Goal: Task Accomplishment & Management: Contribute content

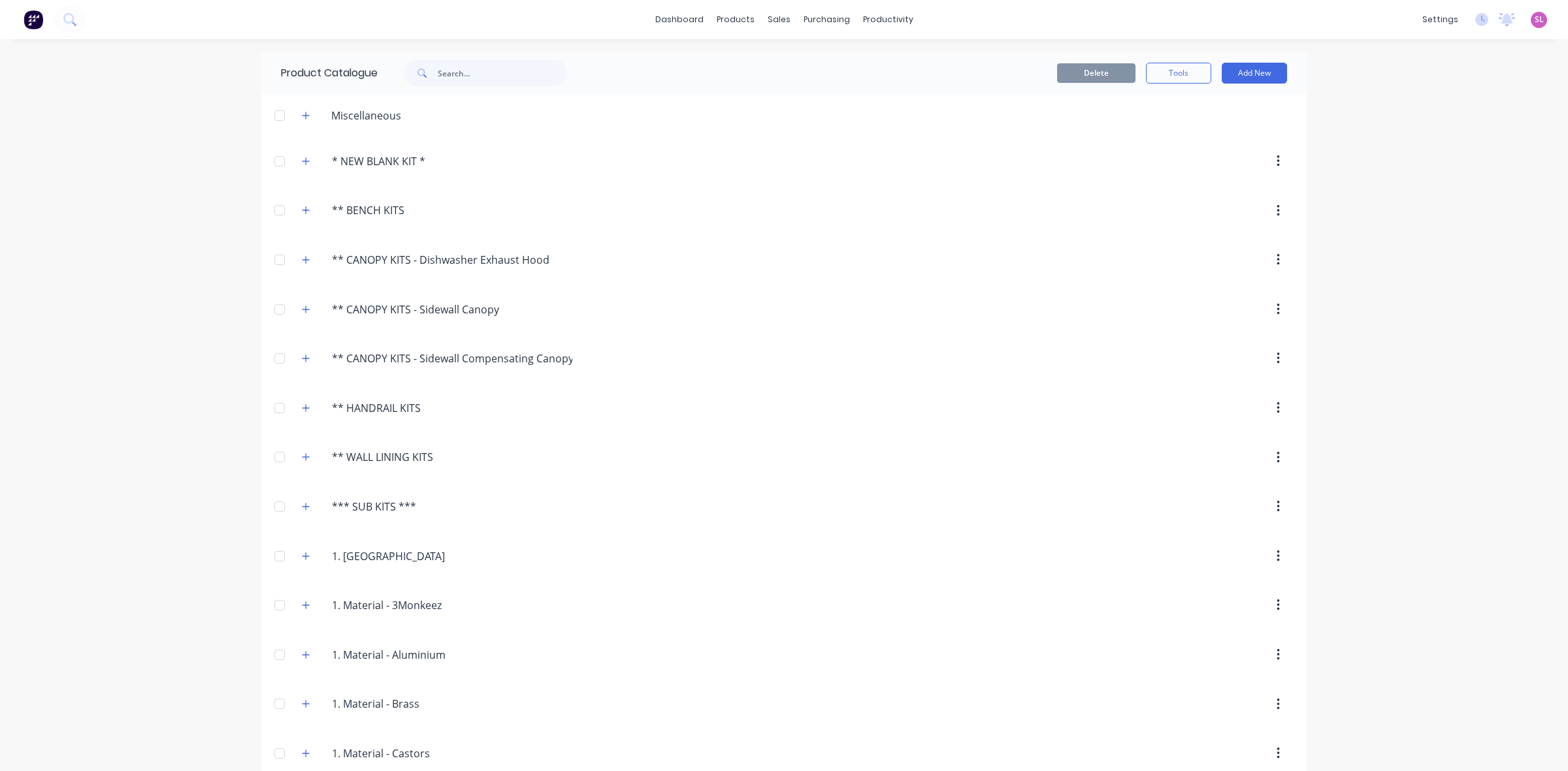
scroll to position [190, 0]
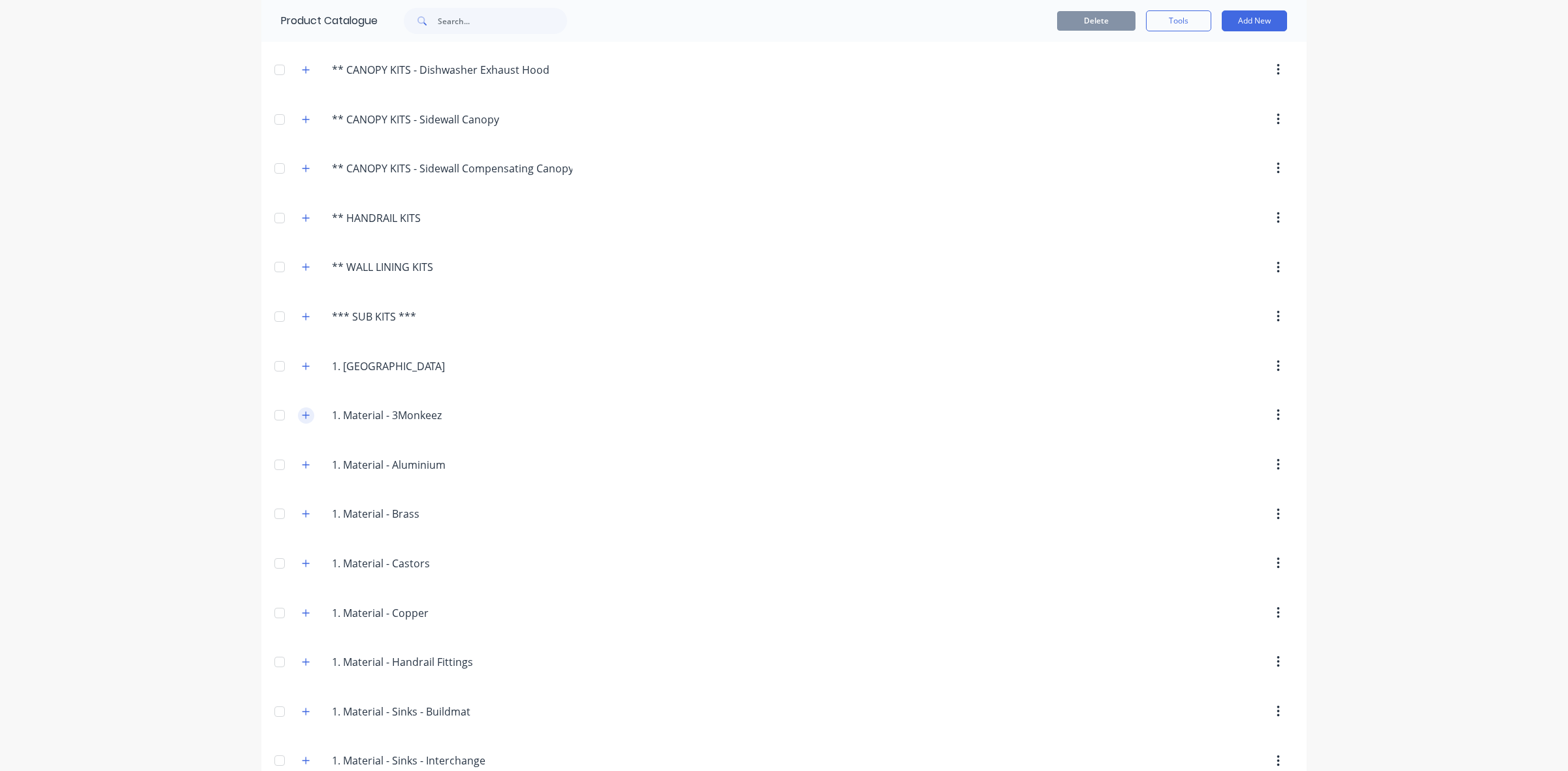
click at [306, 418] on button "button" at bounding box center [306, 416] width 17 height 17
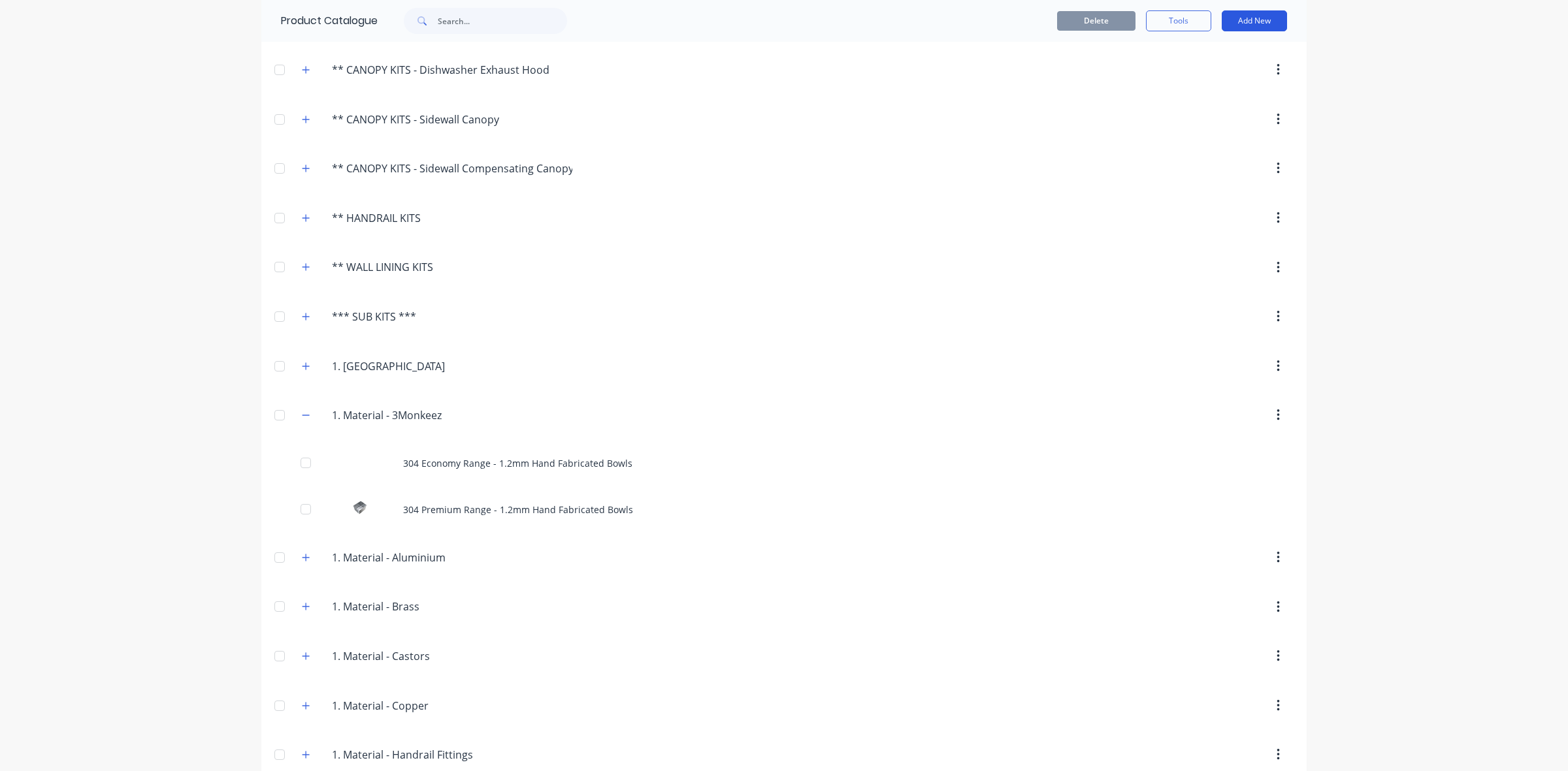
click at [1265, 23] on button "Add New" at bounding box center [1254, 20] width 65 height 21
click at [1236, 79] on div "Product" at bounding box center [1225, 80] width 101 height 19
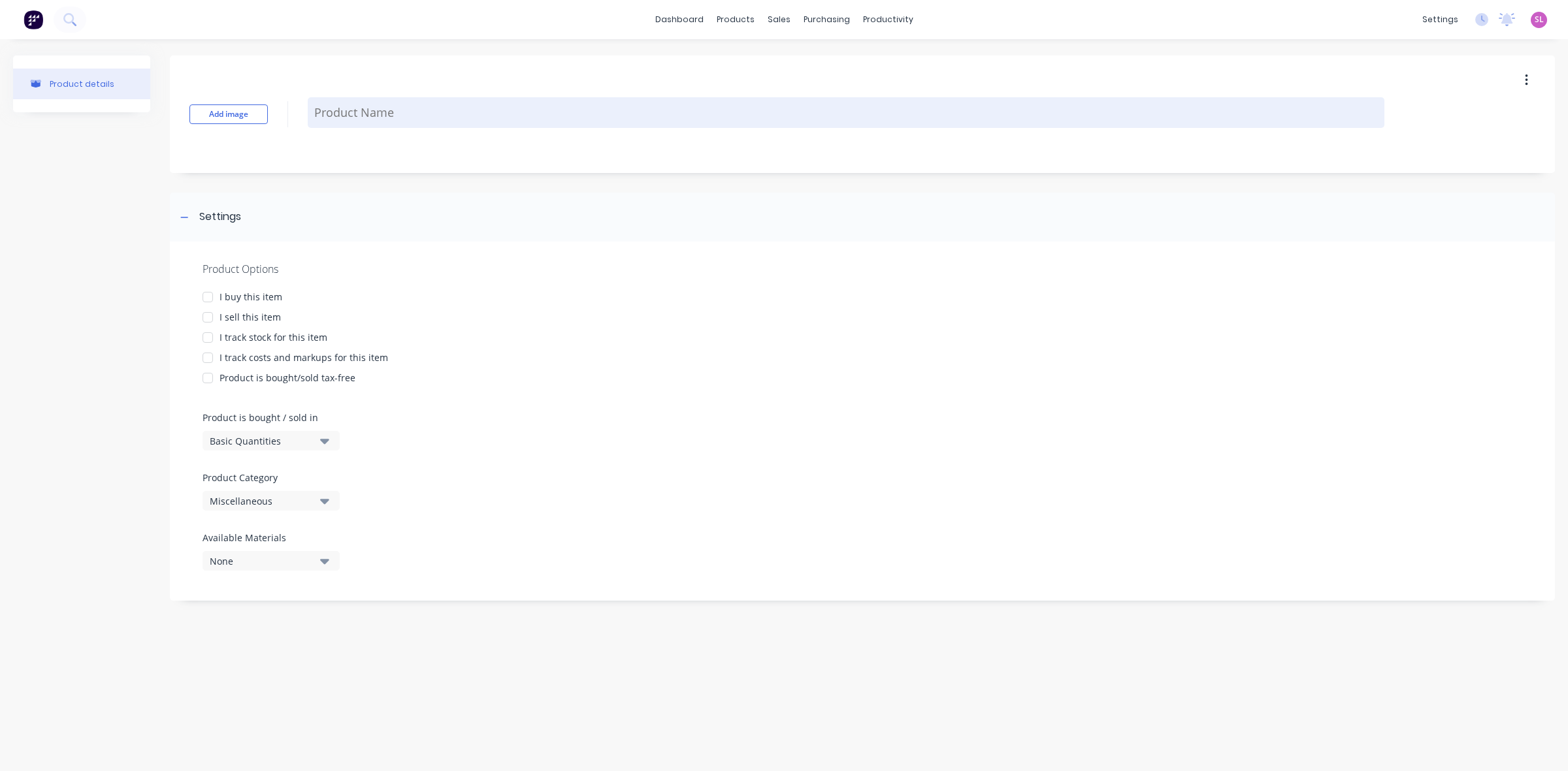
click at [348, 111] on textarea at bounding box center [846, 112] width 1077 height 30
paste textarea "304 Gastronorm Range - 1.5mm Hand Fabricated Bowls"
type textarea "x"
type textarea "304 Gastronorm Range - 1.5mm Hand Fabricated Bowls"
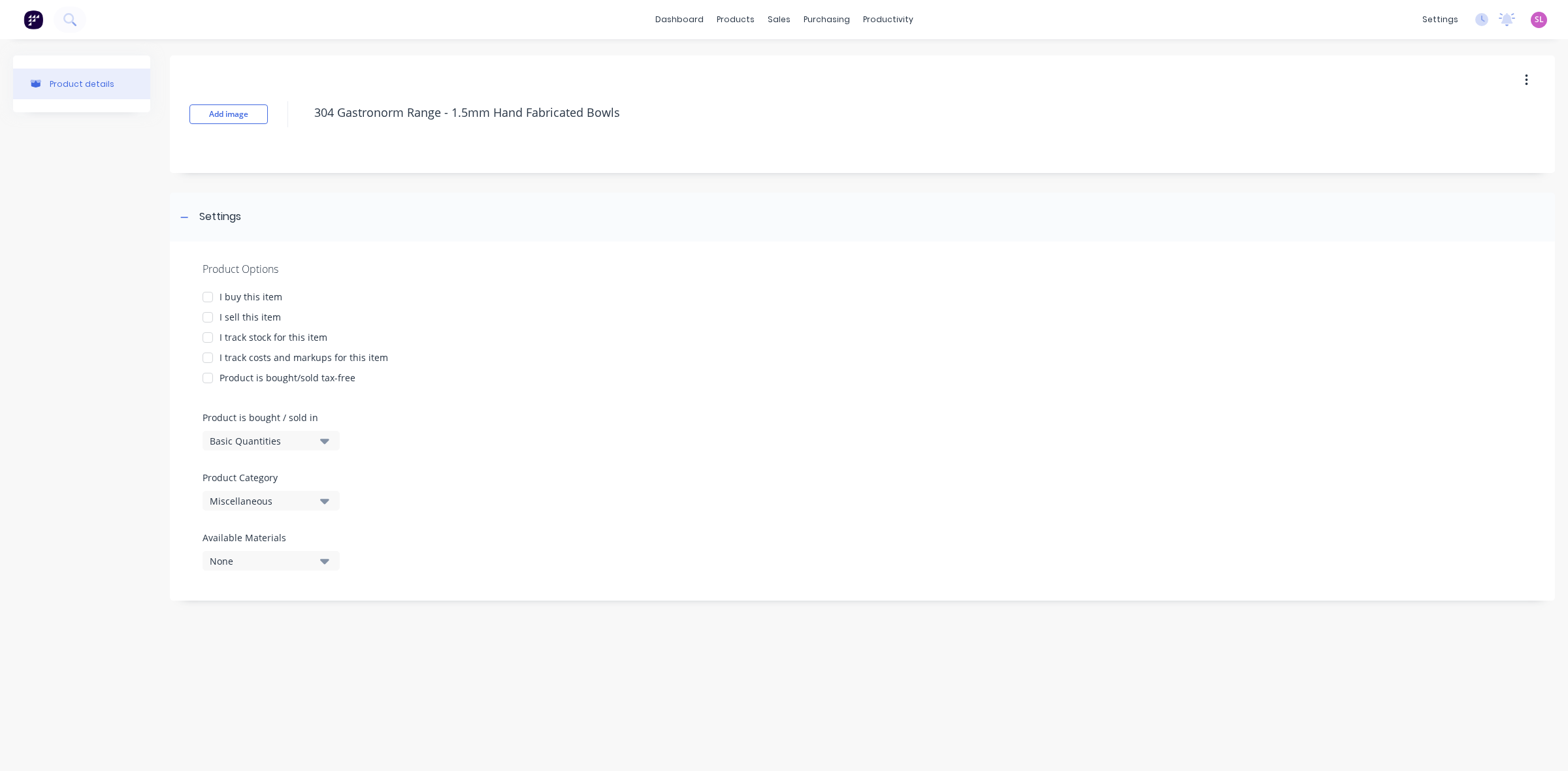
click at [204, 292] on div at bounding box center [208, 297] width 26 height 26
click at [208, 319] on div at bounding box center [208, 317] width 26 height 26
click at [211, 354] on div at bounding box center [208, 358] width 26 height 26
type textarea "x"
type textarea "304 Gastronorm Range - 1.5mm Hand Fabricated Bowls"
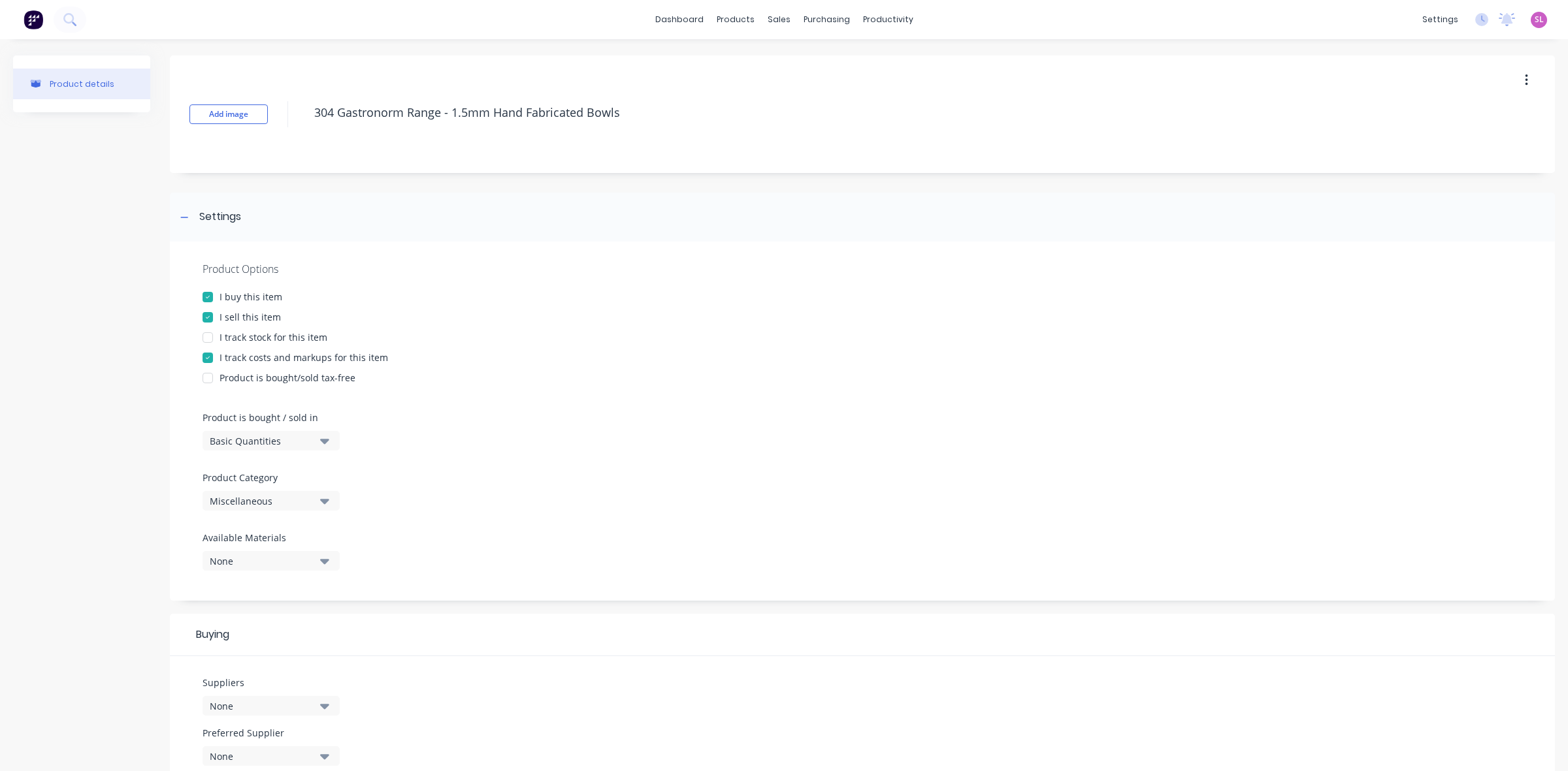
type textarea "x"
type textarea "304 Gastronorm Range - 1.5mm Hand Fabricated Bowls"
click at [283, 500] on div "Miscellaneous" at bounding box center [262, 501] width 104 height 14
click at [275, 542] on Category "text" at bounding box center [309, 540] width 138 height 26
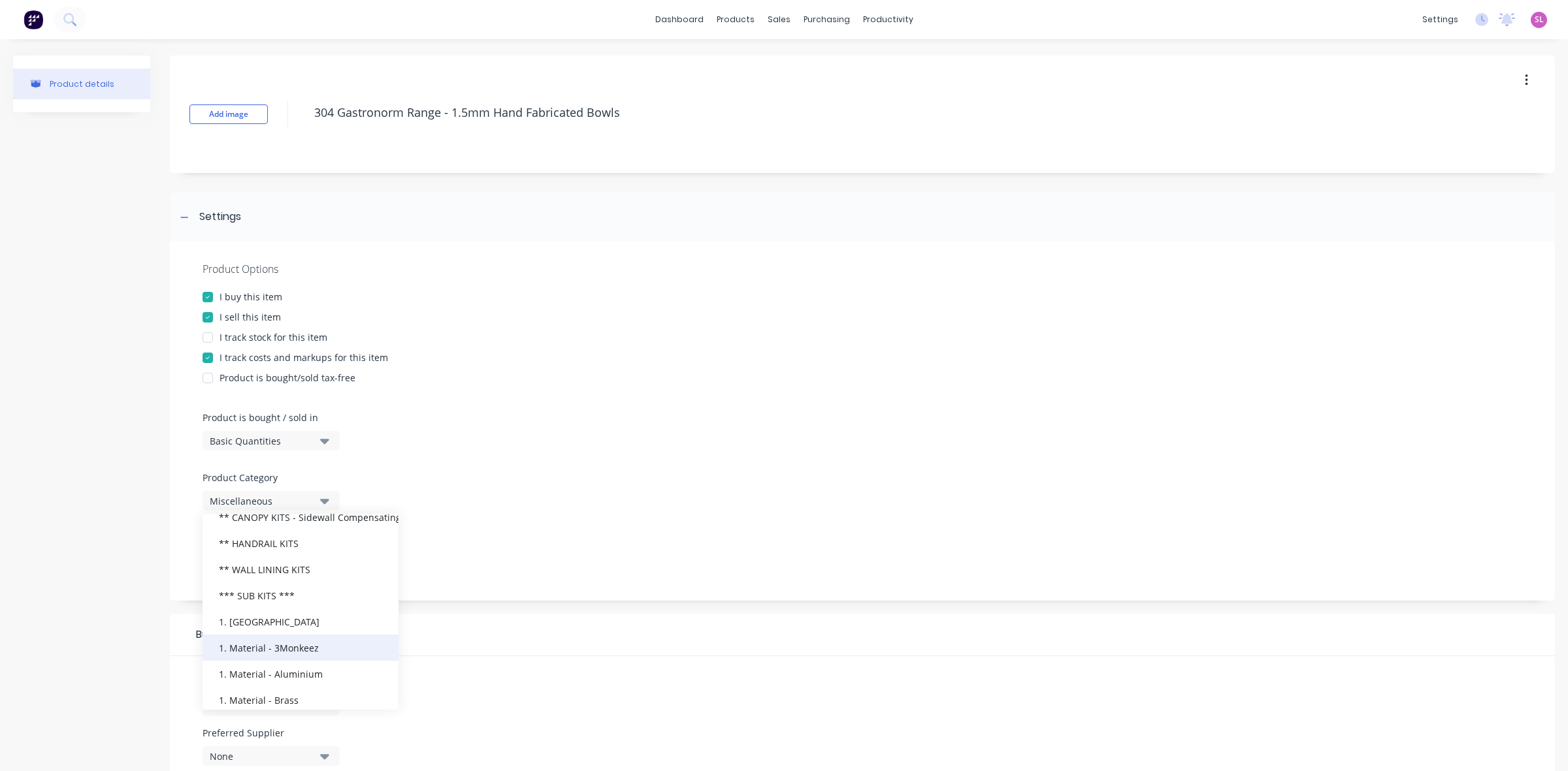
scroll to position [190, 0]
click at [302, 623] on div "1. Material - 3Monkeez" at bounding box center [301, 618] width 196 height 26
type textarea "x"
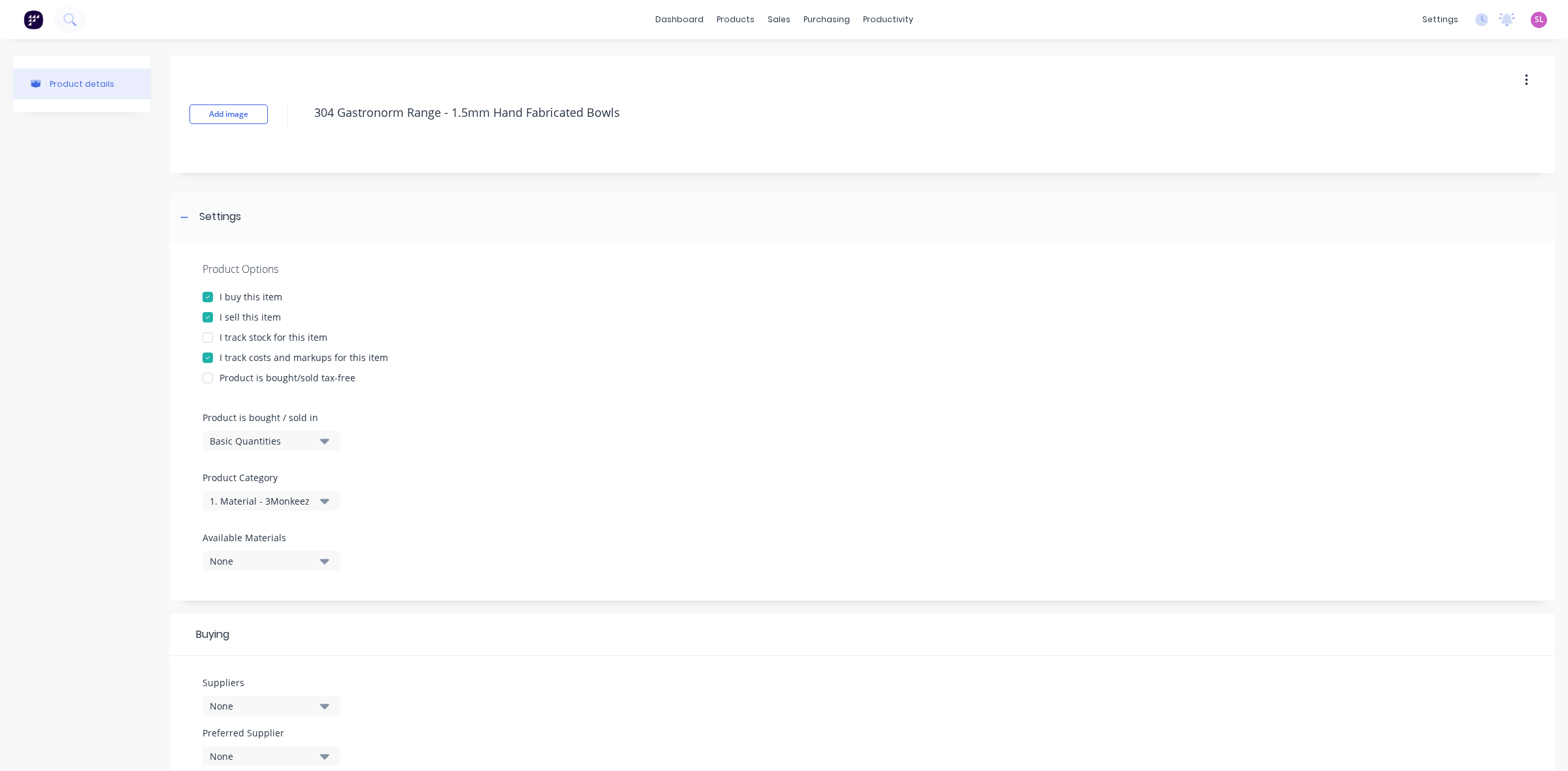
click at [265, 563] on div "None" at bounding box center [262, 561] width 104 height 14
click at [264, 558] on div "None" at bounding box center [262, 561] width 104 height 14
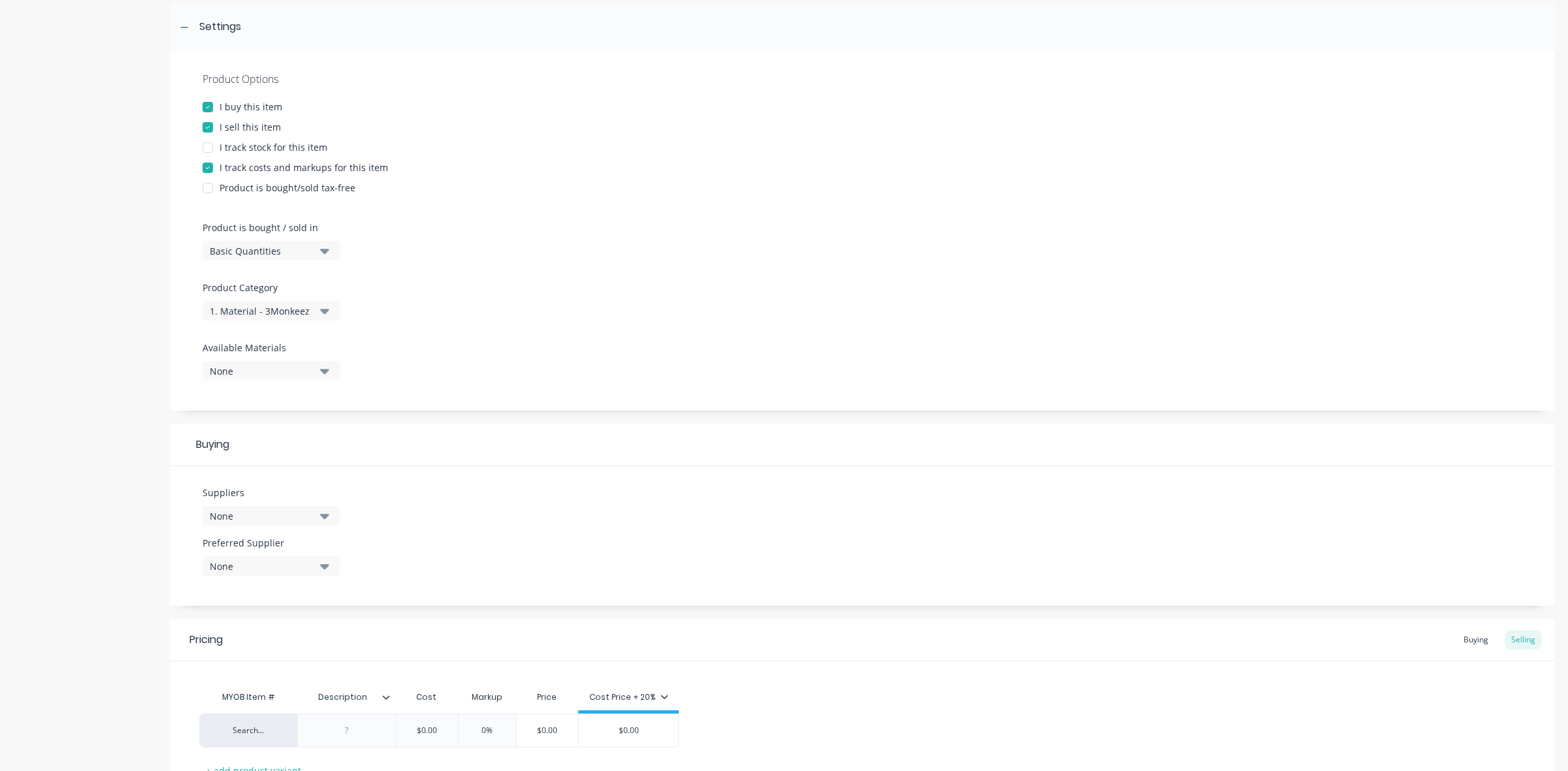
click at [235, 510] on div "None" at bounding box center [262, 516] width 104 height 14
click at [252, 552] on input "text" at bounding box center [309, 555] width 138 height 26
type input "3"
click at [263, 591] on div "3 Monkeez" at bounding box center [308, 587] width 130 height 14
click at [446, 526] on div "Suppliers 1 suppliers selected 3 3 Monkeez 3 Monkeez (Club Stainless) Preferred…" at bounding box center [863, 536] width 1385 height 140
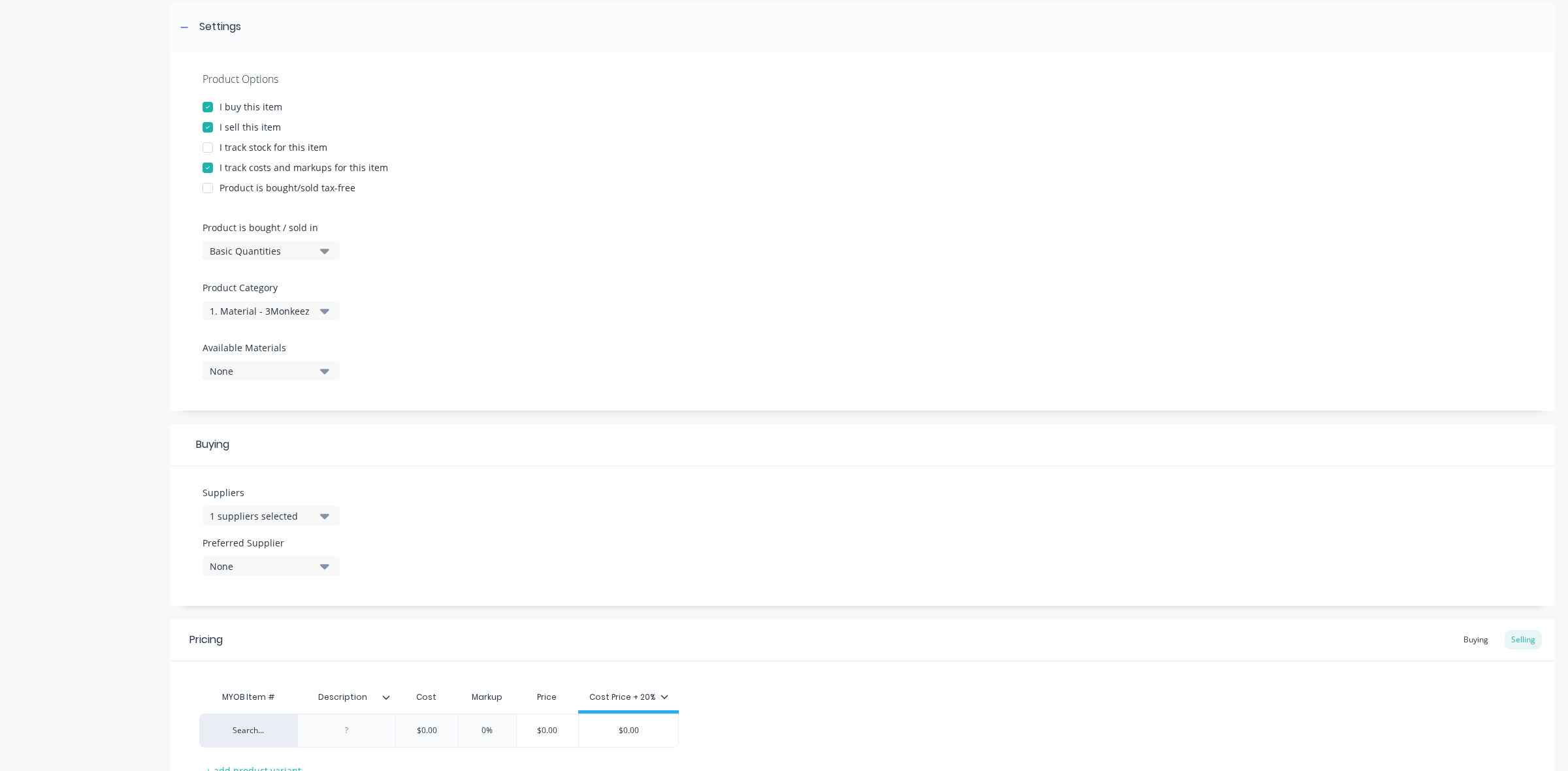
click at [309, 577] on div "Preferred Supplier None" at bounding box center [271, 561] width 137 height 50
click at [303, 571] on div "None" at bounding box center [262, 566] width 104 height 14
click at [250, 637] on div "3 Monkeez" at bounding box center [308, 637] width 130 height 14
click at [464, 549] on div "Suppliers 1 suppliers selected 3 Preferred Supplier 3 Monkeez 3 Monkeez" at bounding box center [863, 536] width 1385 height 140
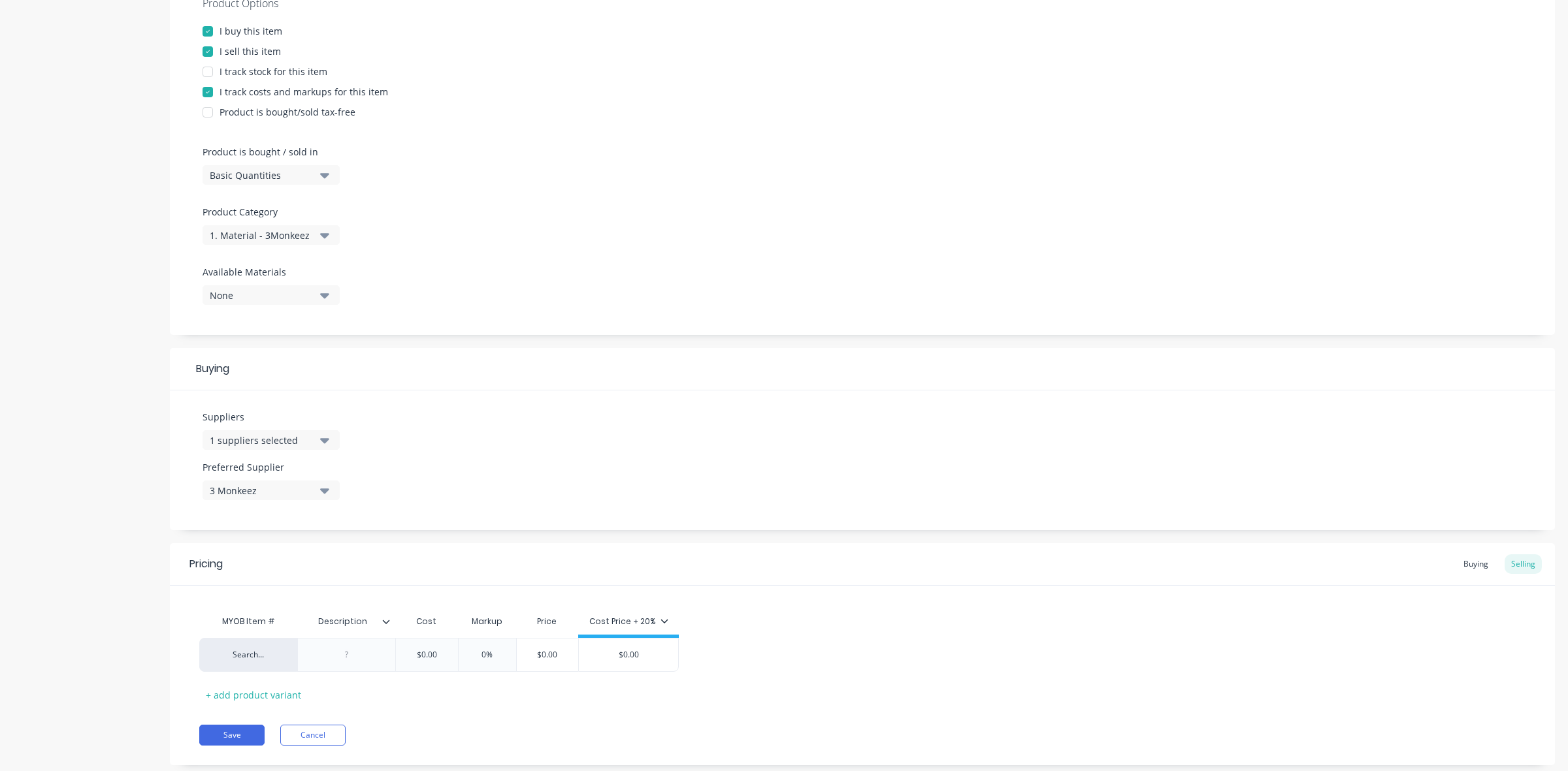
scroll to position [296, 0]
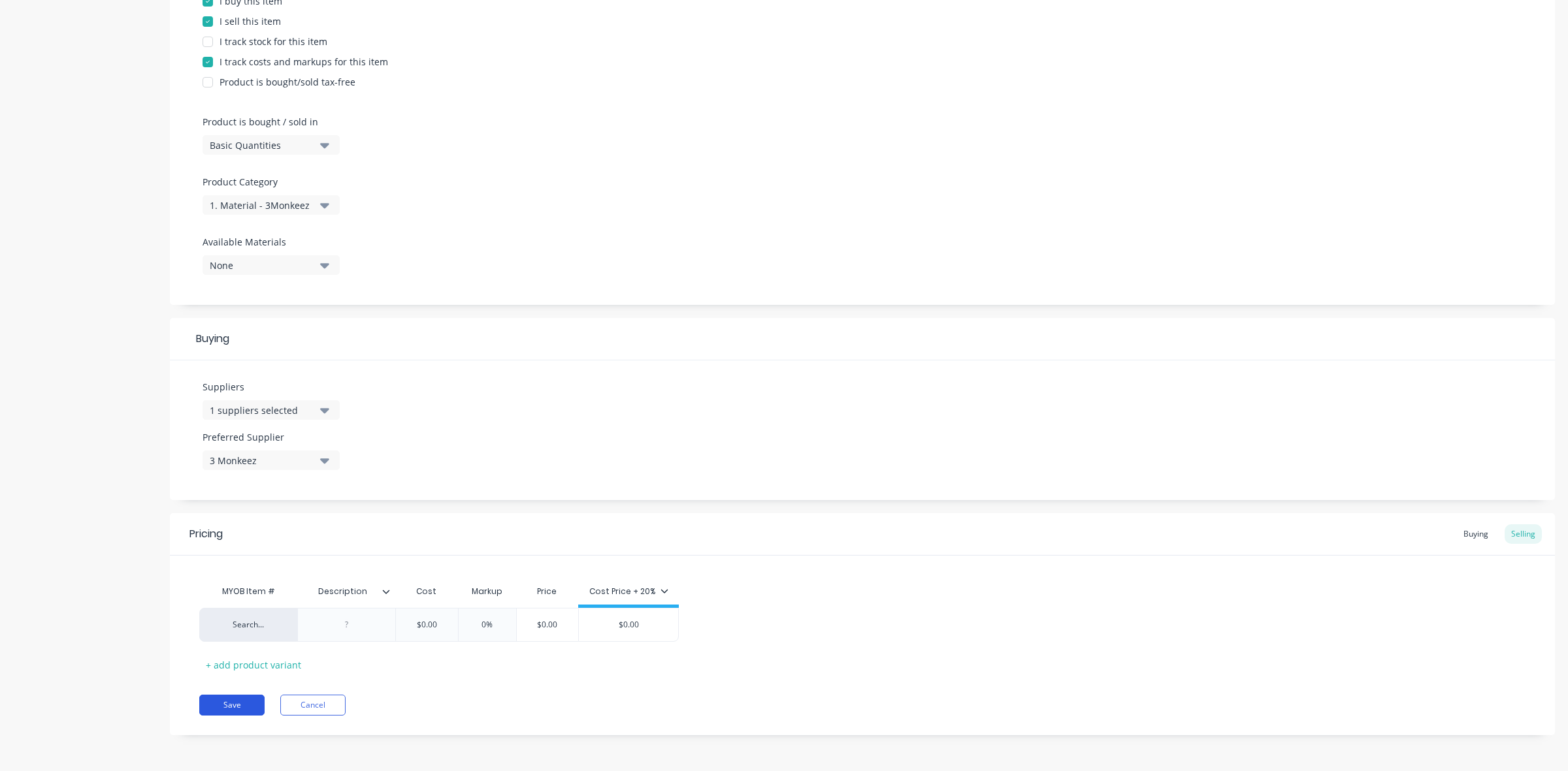
click at [239, 699] on button "Save" at bounding box center [232, 705] width 65 height 21
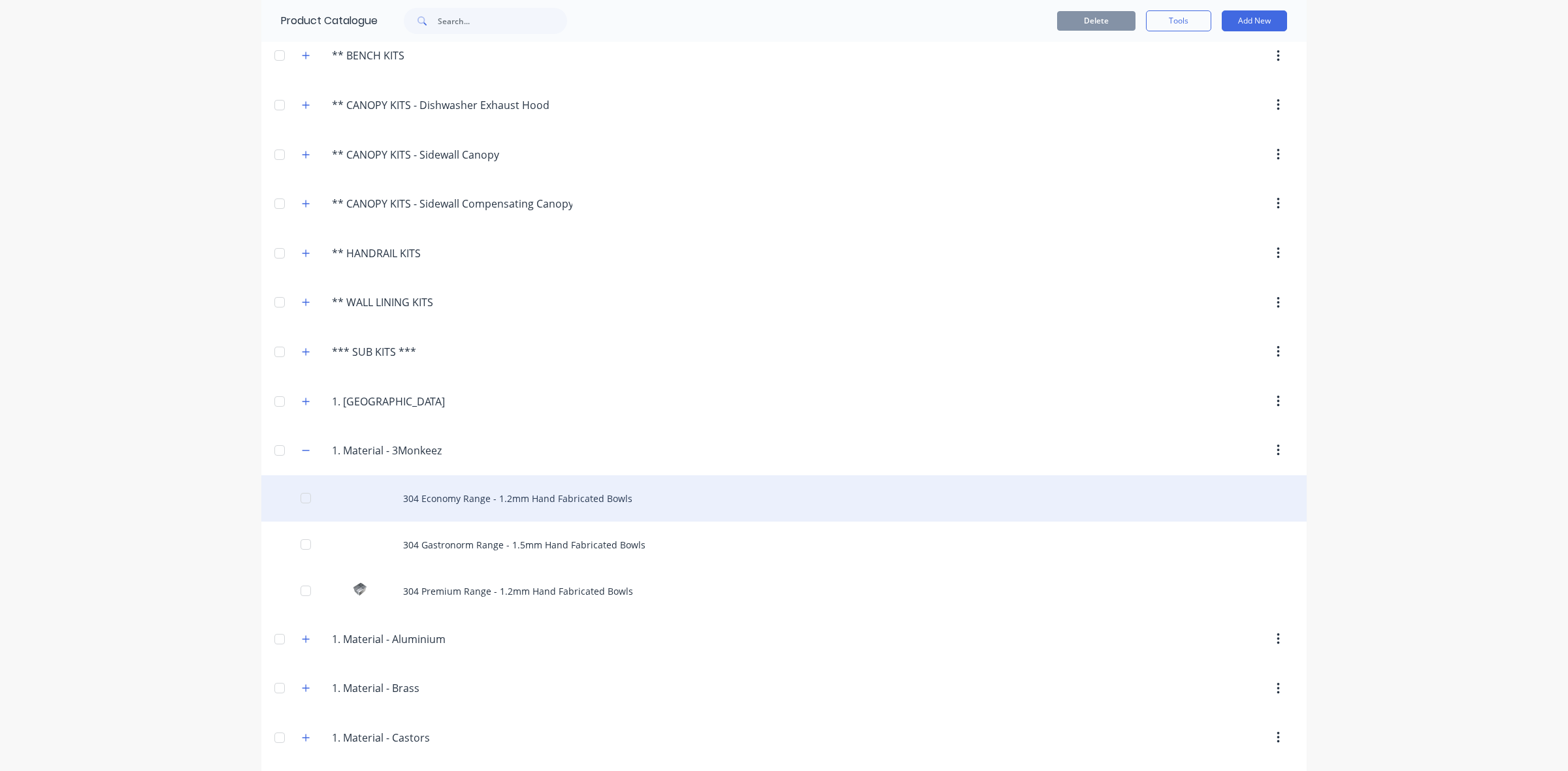
scroll to position [190, 0]
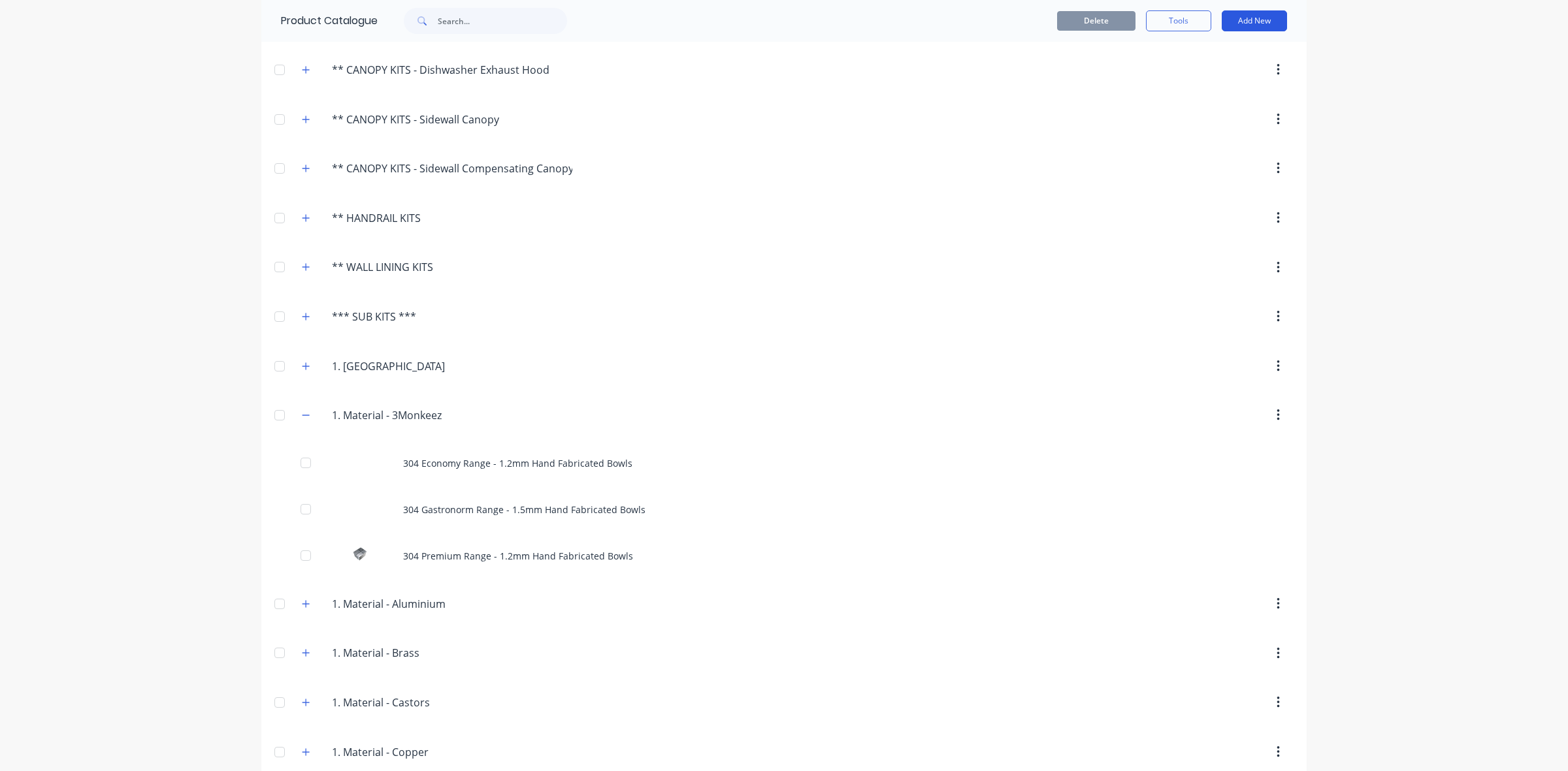
click at [1231, 15] on button "Add New" at bounding box center [1254, 20] width 65 height 21
click at [1235, 83] on div "Product" at bounding box center [1225, 80] width 101 height 19
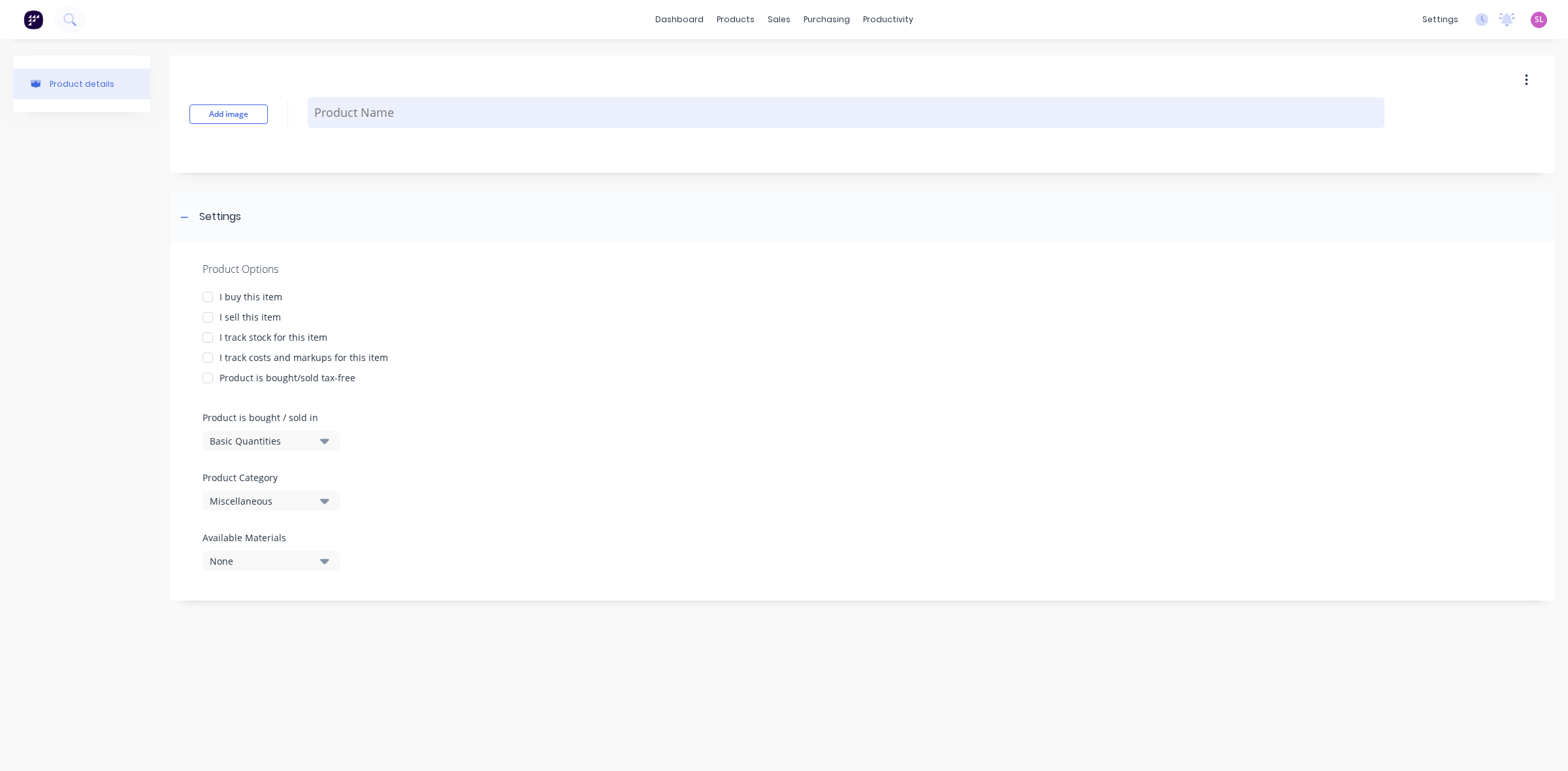
click at [335, 109] on textarea at bounding box center [846, 112] width 1077 height 30
paste textarea "316 Premium Range - 1.5mm Hand Fabricated Bowls"
type textarea "x"
type textarea "316 Premium Range - 1.5mm Hand Fabricated Bowls"
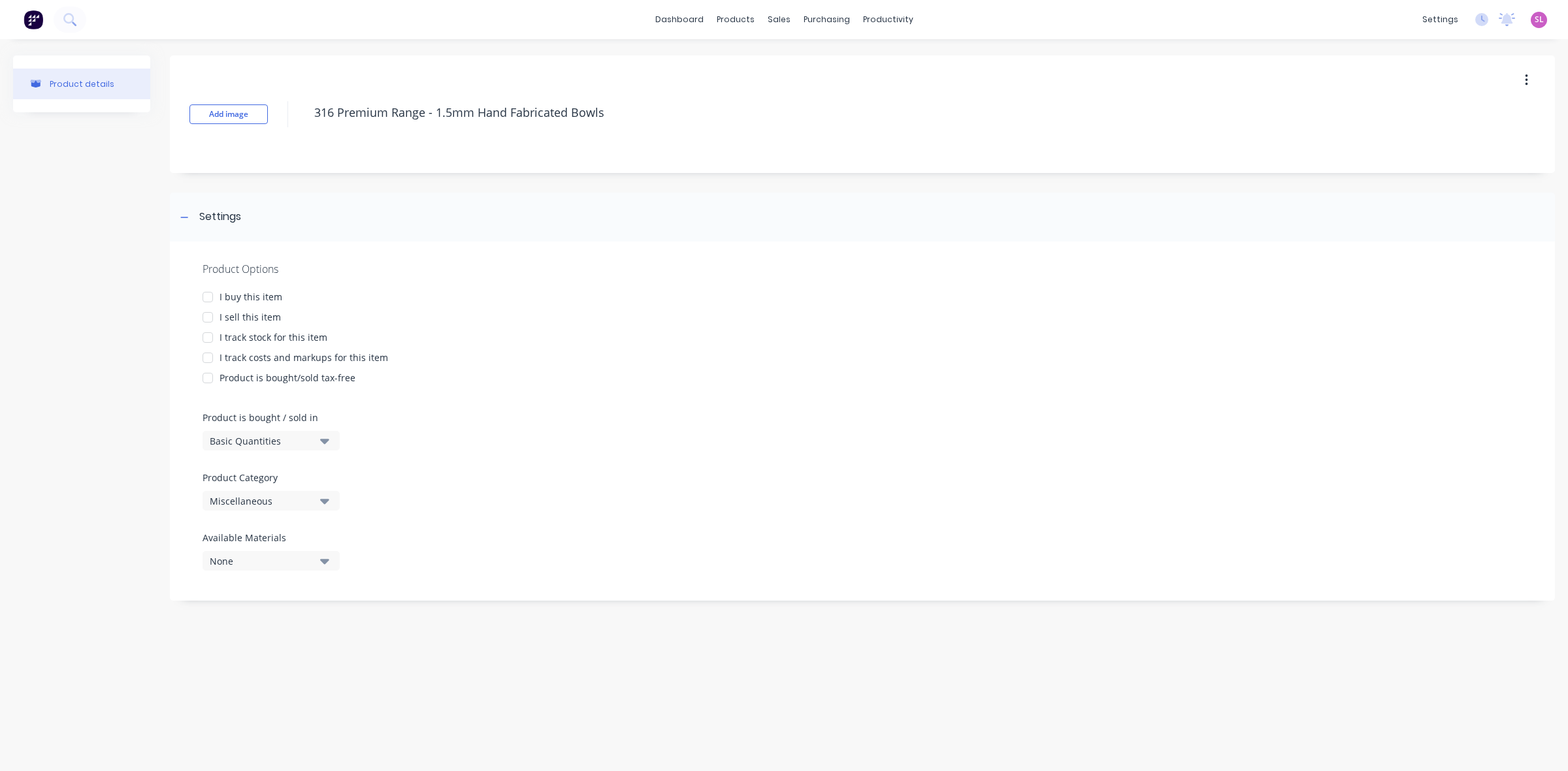
click at [213, 292] on div at bounding box center [208, 297] width 26 height 26
click at [209, 315] on div at bounding box center [208, 317] width 26 height 26
click at [211, 357] on div at bounding box center [208, 358] width 26 height 26
type textarea "x"
type textarea "316 Premium Range - 1.5mm Hand Fabricated Bowls"
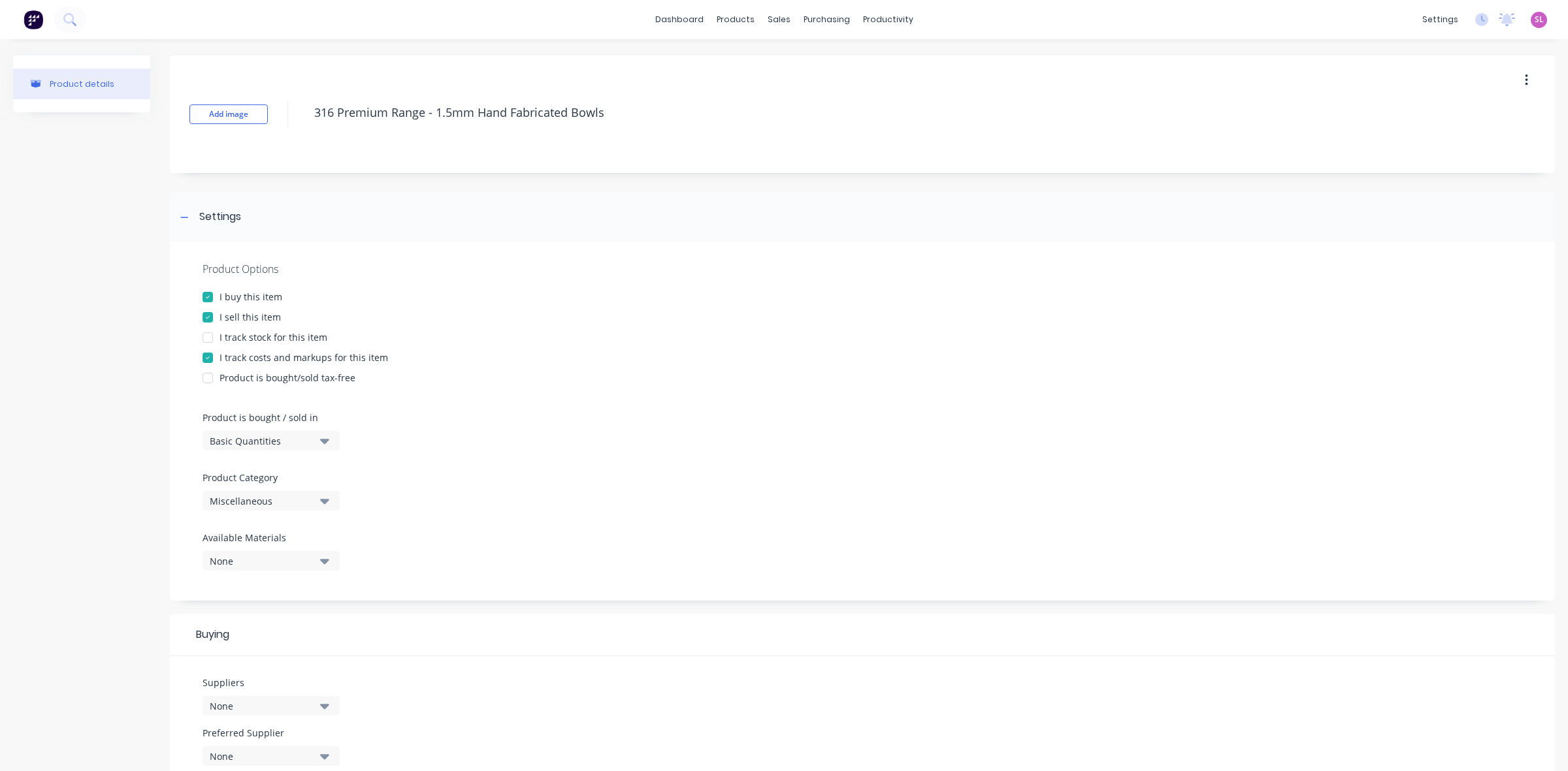
click at [239, 498] on div "Miscellaneous" at bounding box center [262, 501] width 104 height 14
type textarea "x"
type textarea "316 Premium Range - 1.5mm Hand Fabricated Bowls"
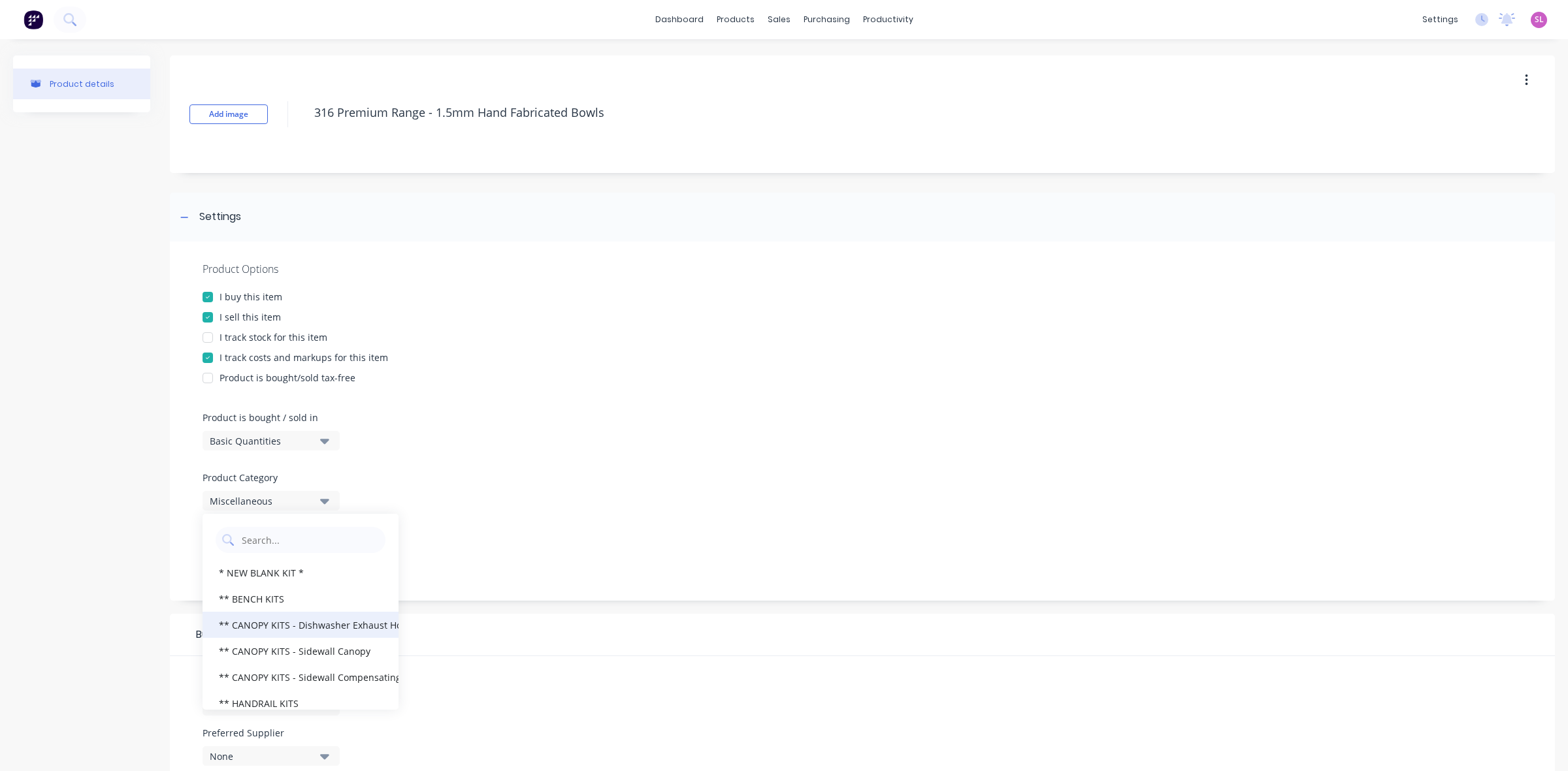
scroll to position [190, 0]
click at [269, 617] on div "1. Material - 3Monkeez" at bounding box center [301, 618] width 196 height 26
type textarea "x"
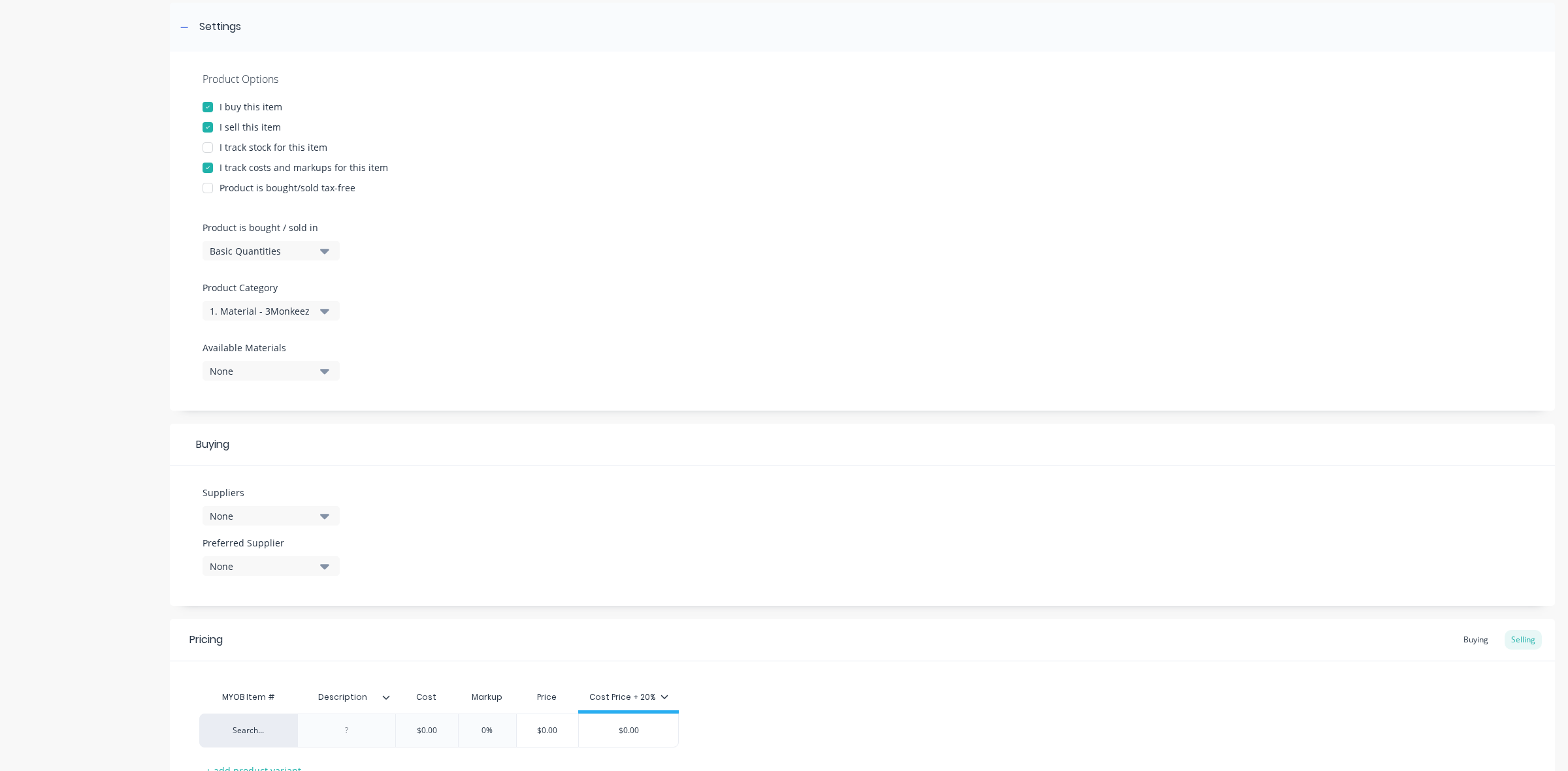
click at [263, 517] on div "None" at bounding box center [262, 516] width 104 height 14
click at [264, 558] on input "text" at bounding box center [309, 555] width 138 height 26
type input "3"
click at [274, 596] on button "3 Monkeez" at bounding box center [301, 588] width 196 height 26
click at [472, 552] on div "Suppliers 1 suppliers selected 3 3 Monkeez 3 Monkeez (Club Stainless) Preferred…" at bounding box center [863, 536] width 1385 height 140
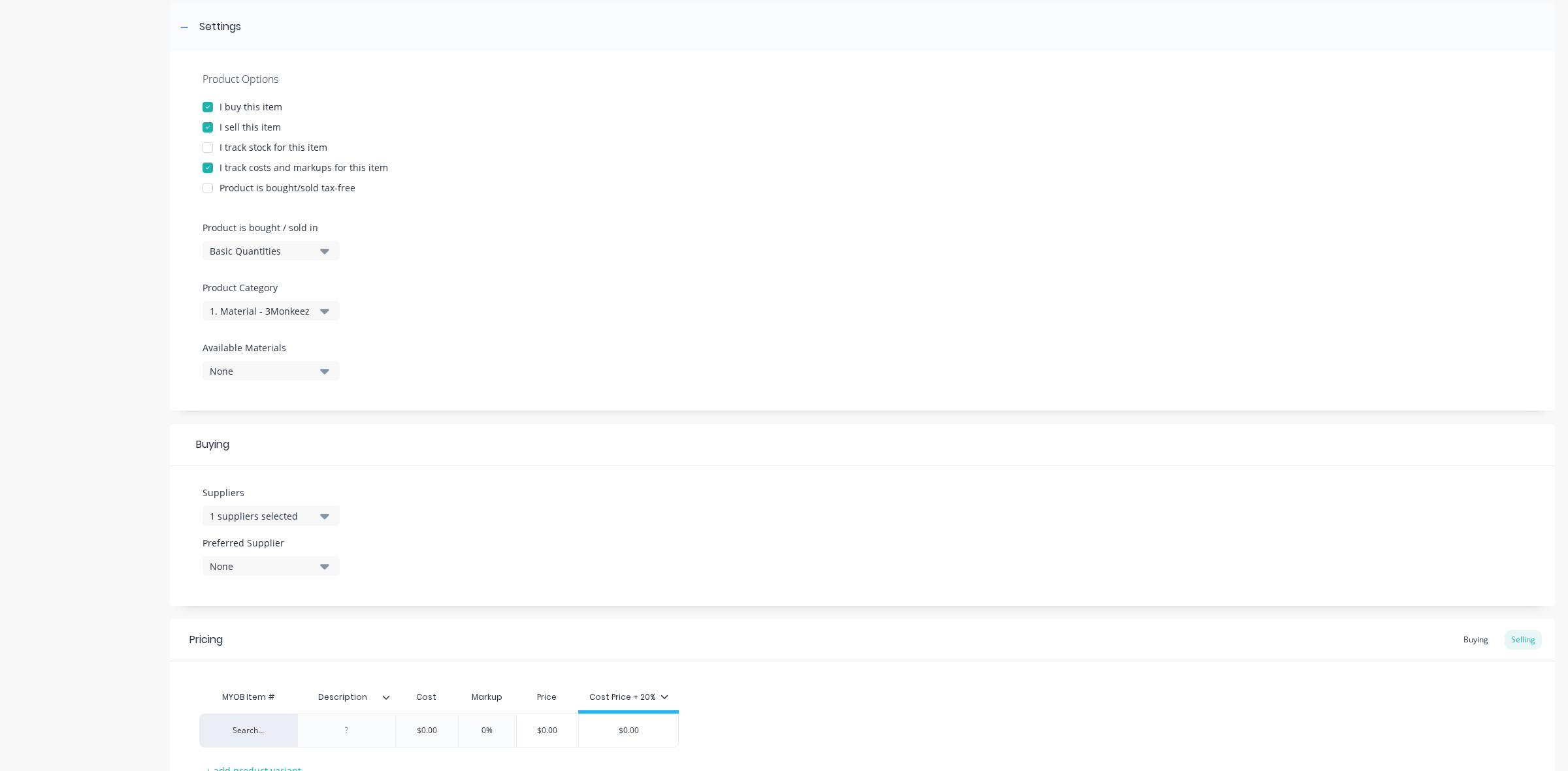
click at [256, 566] on div "None" at bounding box center [262, 566] width 104 height 14
click at [249, 646] on button "3 Monkeez" at bounding box center [301, 638] width 196 height 26
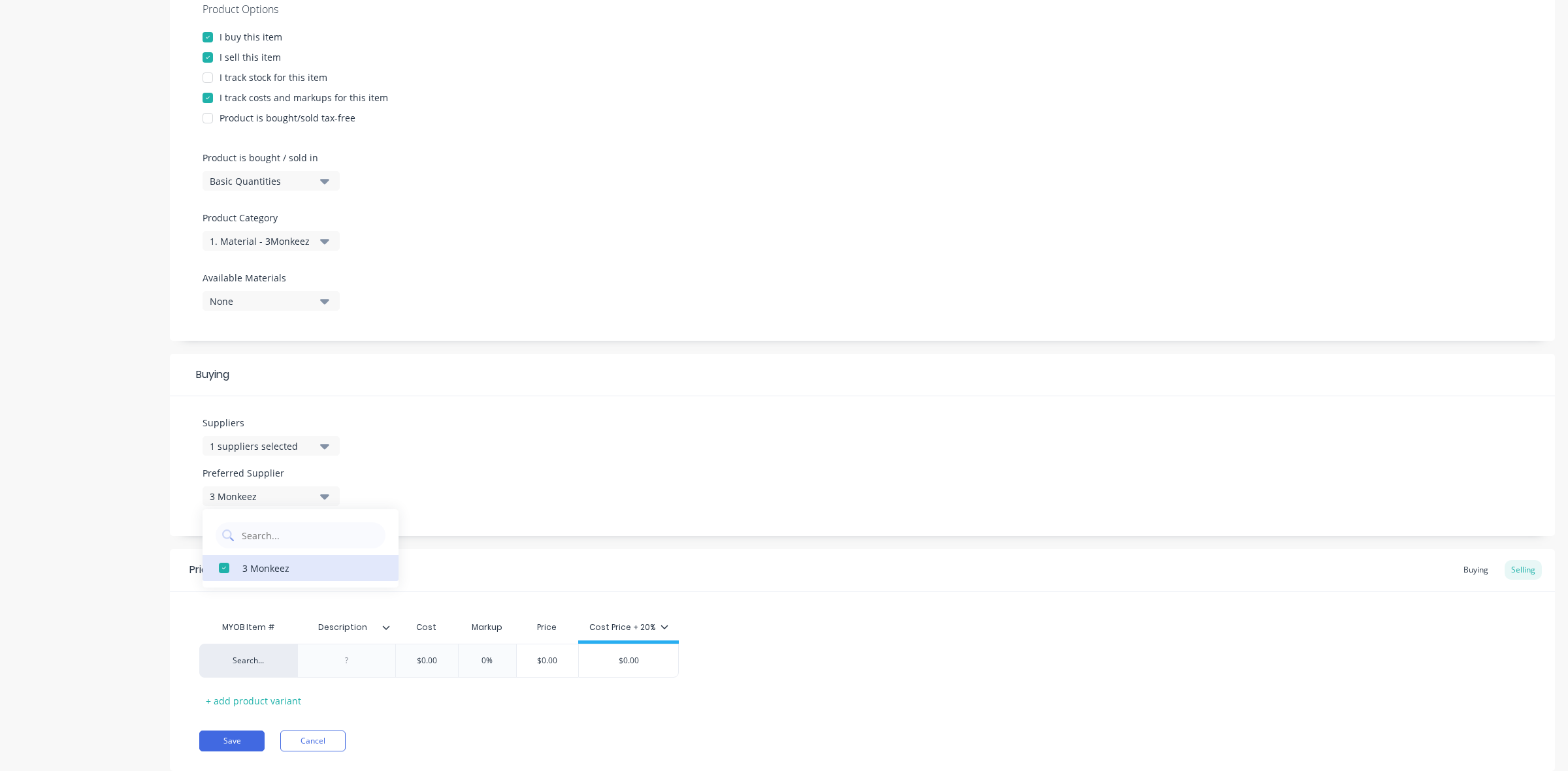
scroll to position [296, 0]
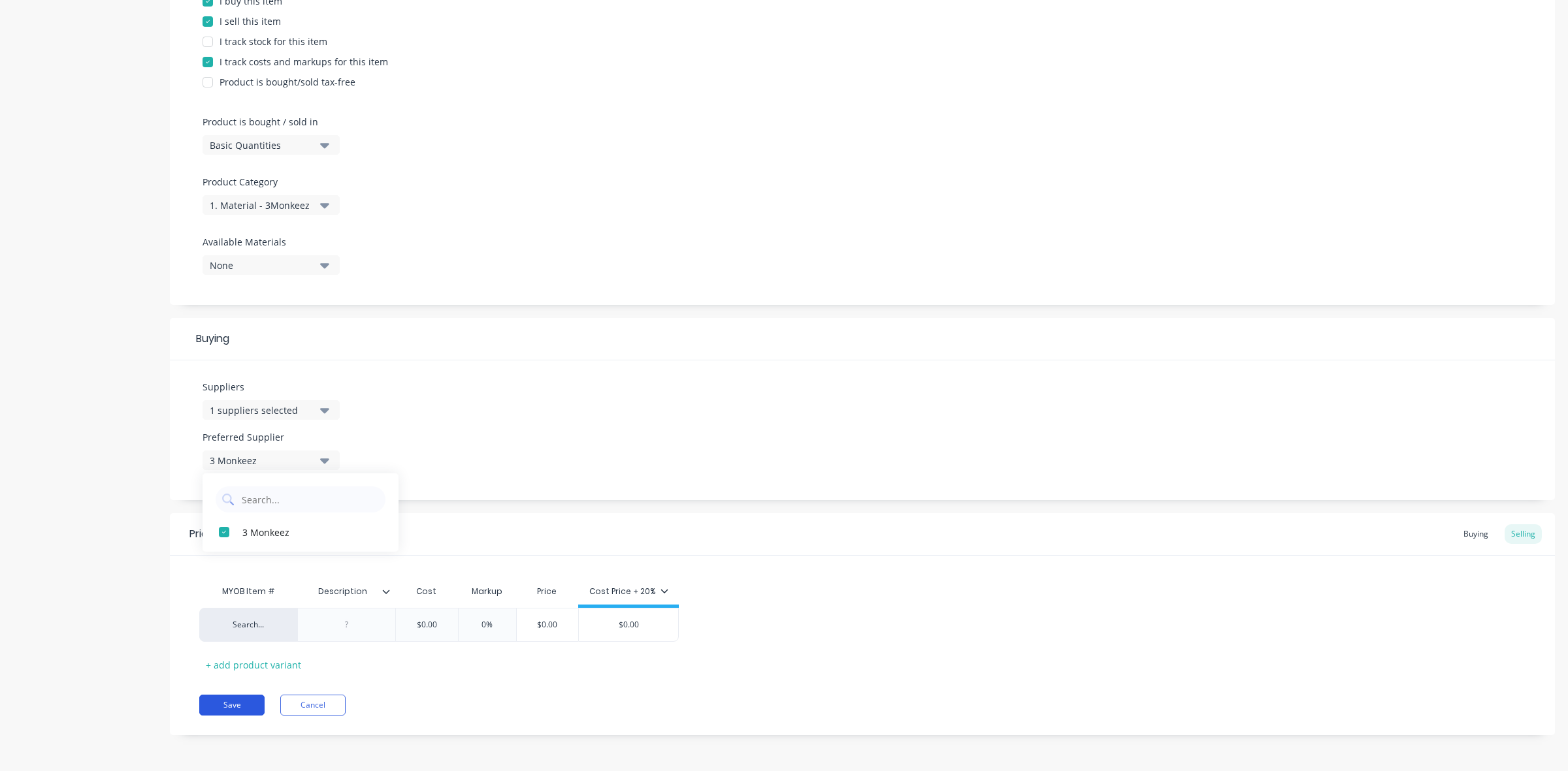
click at [238, 701] on button "Save" at bounding box center [232, 705] width 65 height 21
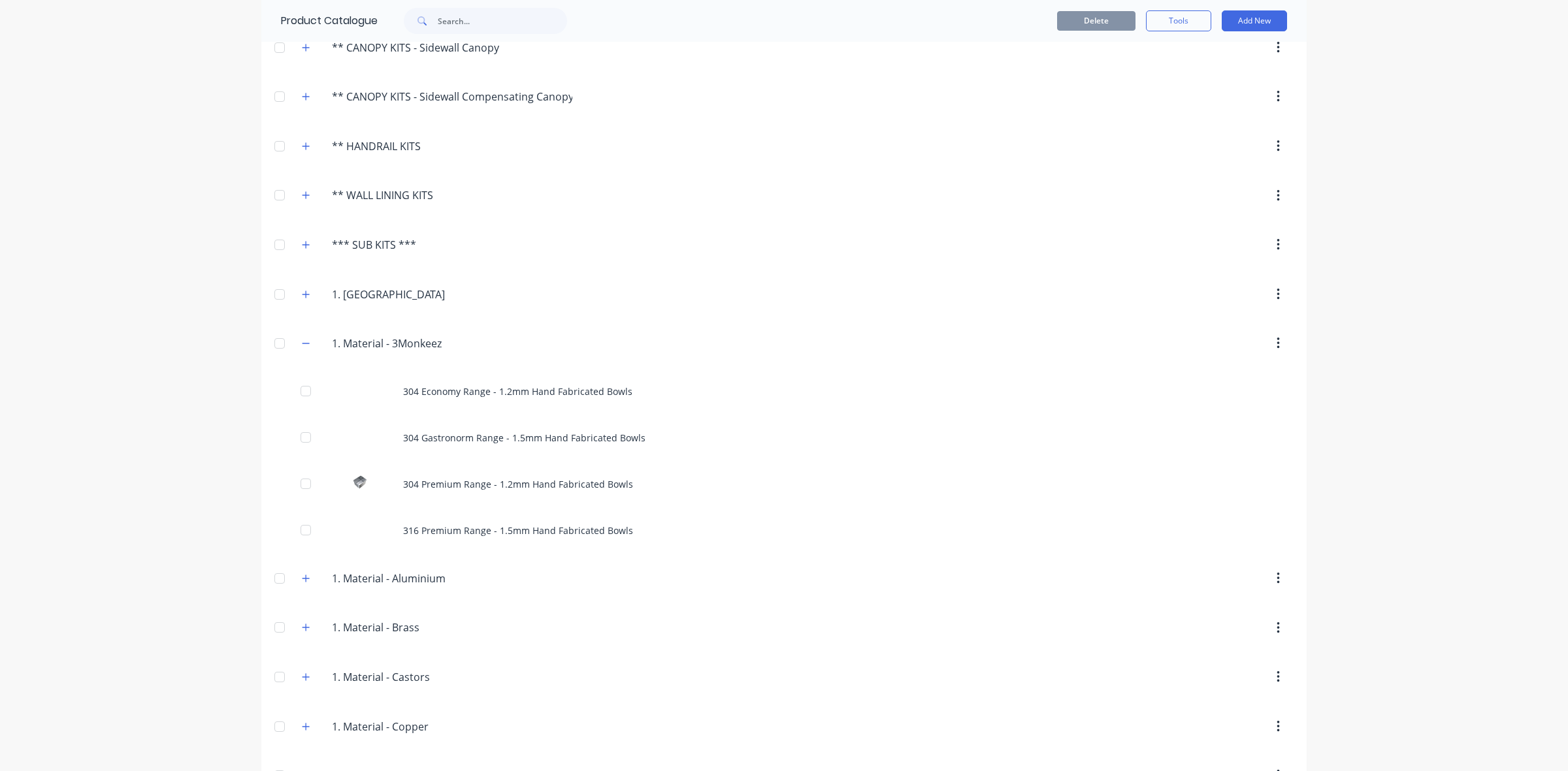
scroll to position [381, 0]
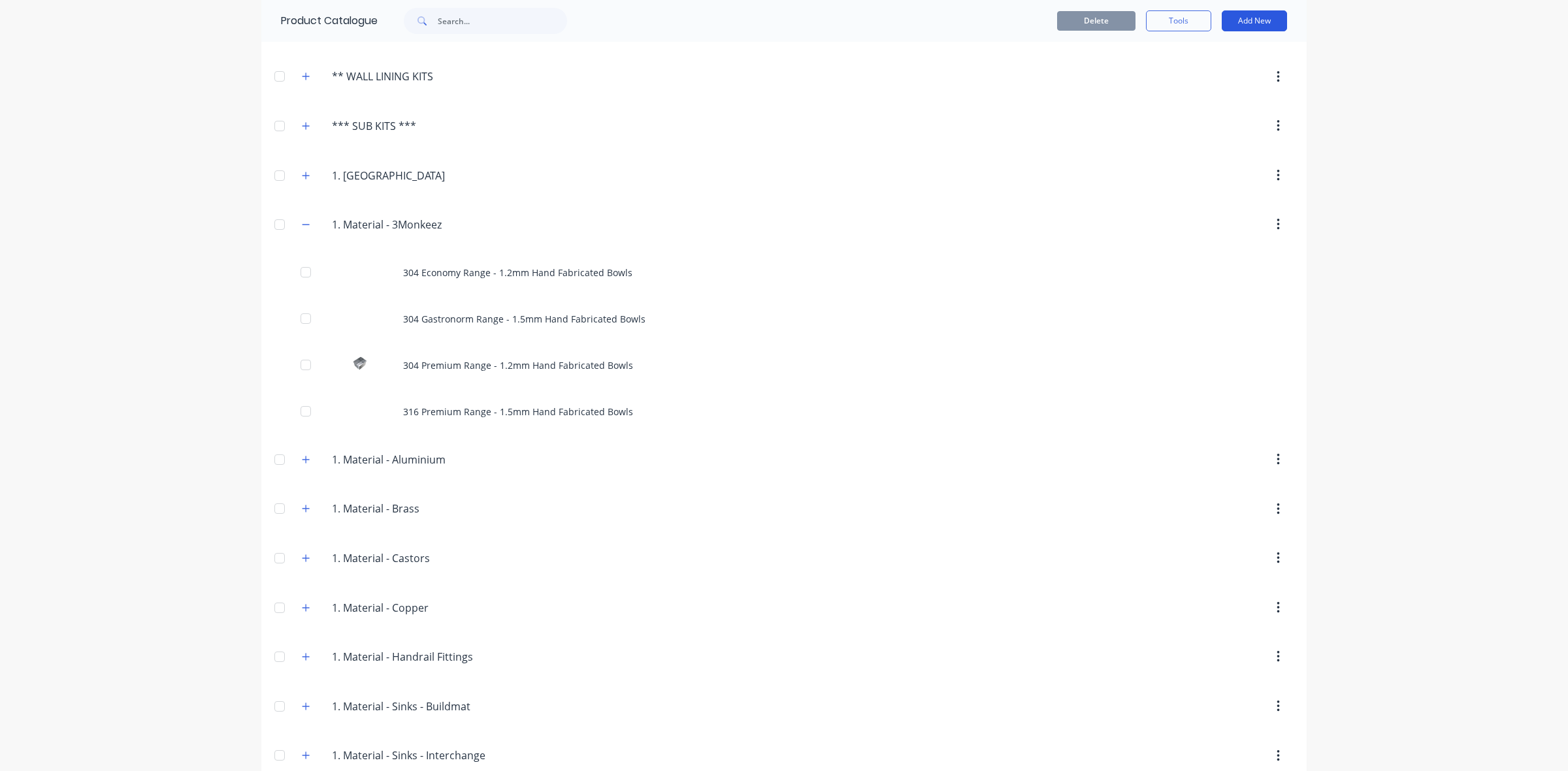
click at [1259, 20] on button "Add New" at bounding box center [1254, 20] width 65 height 21
click at [1227, 80] on div "Product" at bounding box center [1225, 80] width 101 height 19
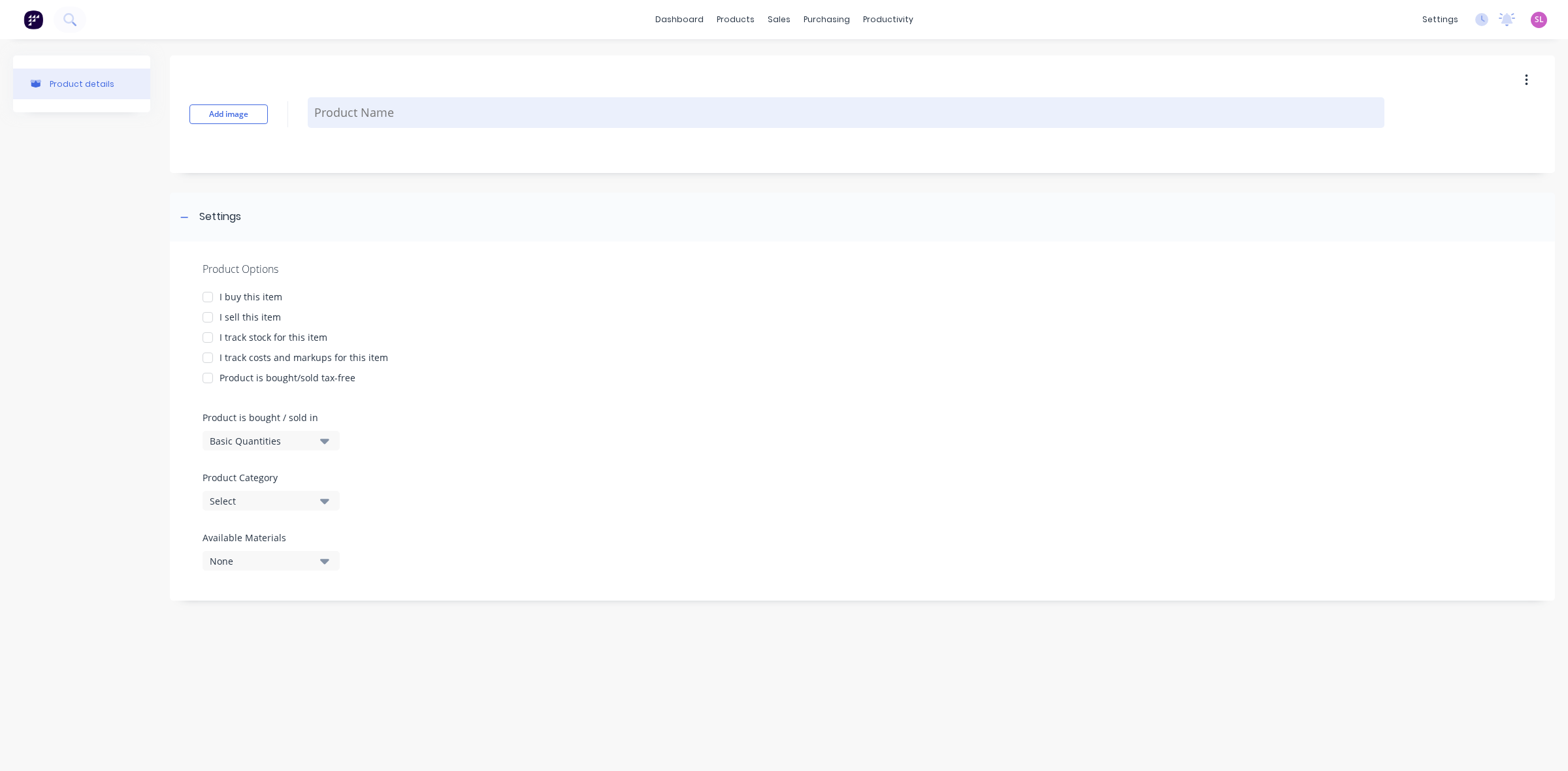
click at [328, 115] on textarea at bounding box center [846, 112] width 1077 height 30
paste textarea "316 Laboratory Bowls - 1.5mm"
type textarea "x"
type textarea "316 Laboratory Bowls - 1.5mm"
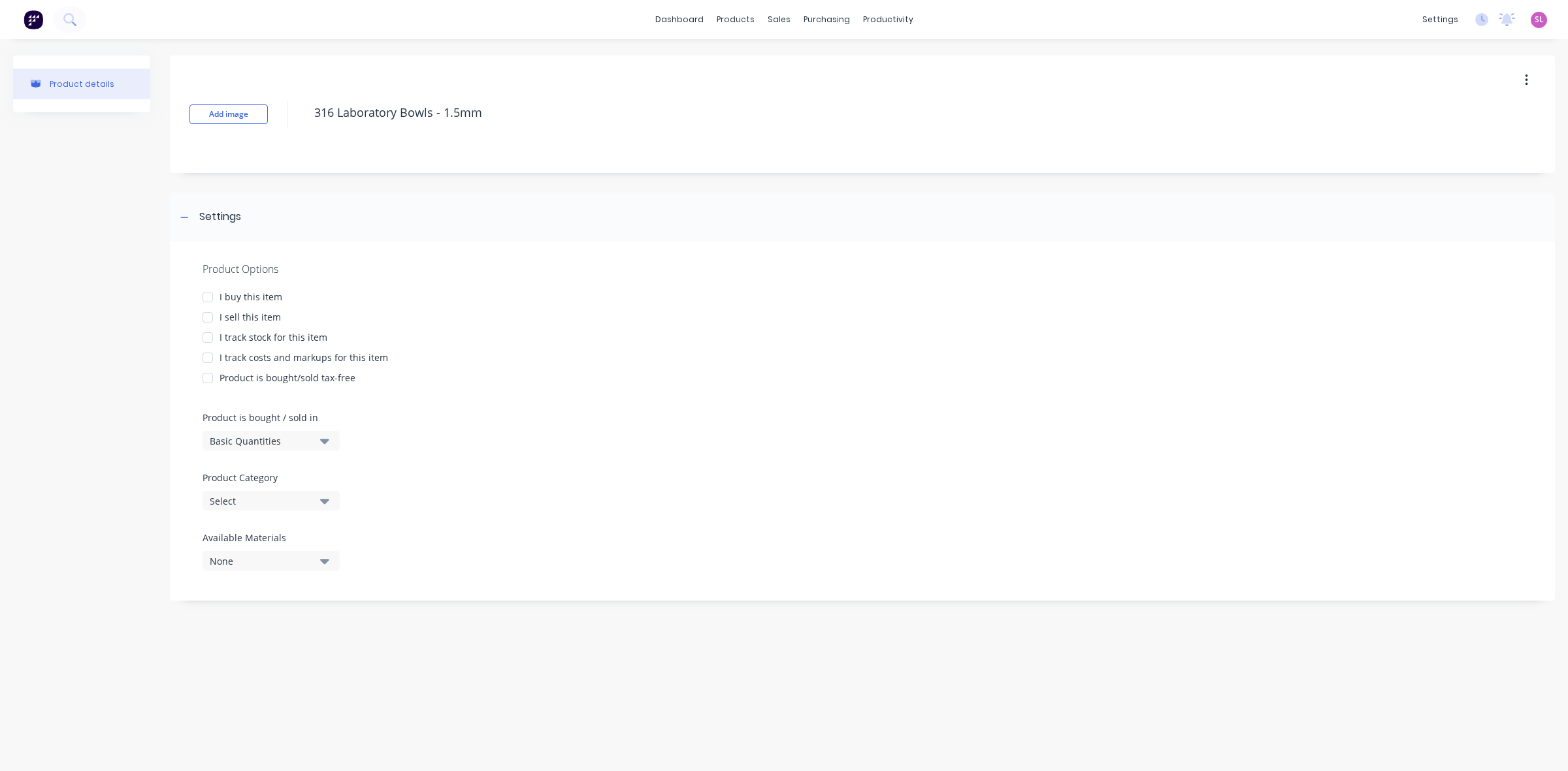
click at [200, 296] on div at bounding box center [208, 297] width 26 height 26
click at [204, 315] on div at bounding box center [208, 317] width 26 height 26
click at [209, 357] on div at bounding box center [208, 358] width 26 height 26
type textarea "x"
type textarea "316 Laboratory Bowls - 1.5mm"
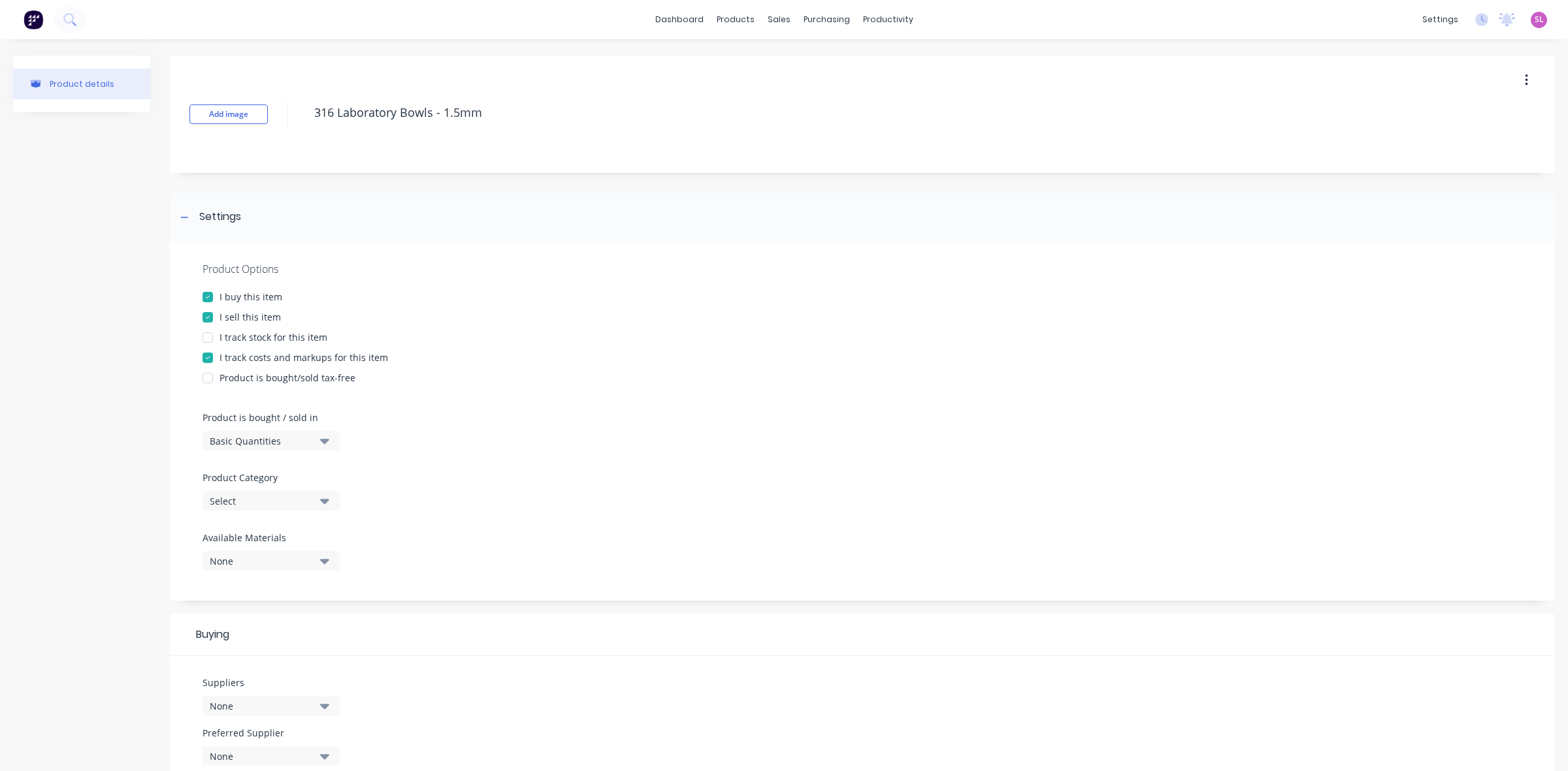
type textarea "x"
type textarea "316 Laboratory Bowls - 1.5mm"
click at [237, 445] on div "Basic Quantities" at bounding box center [262, 441] width 104 height 14
click at [314, 497] on div "Select" at bounding box center [262, 501] width 104 height 14
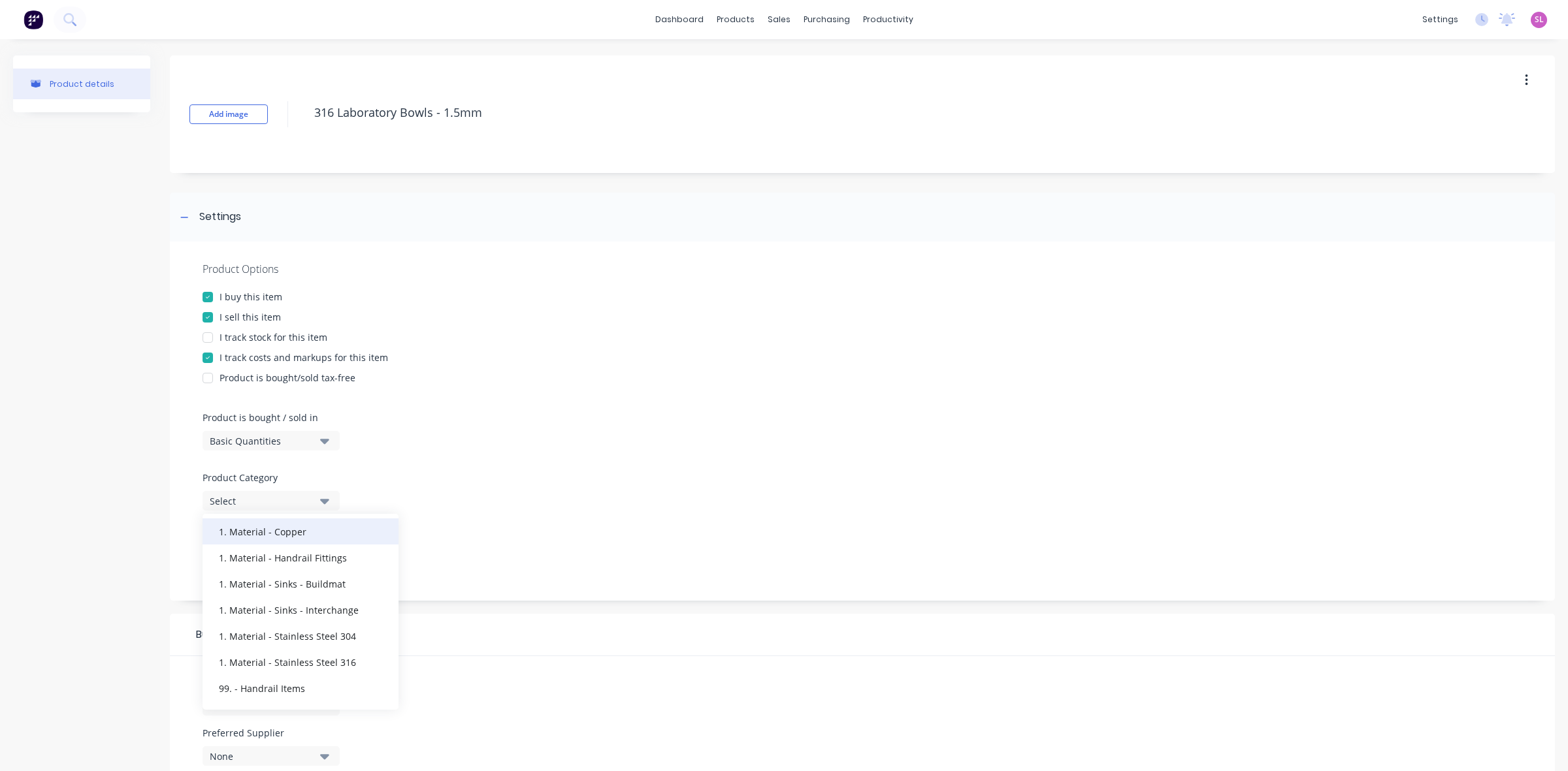
scroll to position [190, 0]
click at [288, 620] on div "1. Material - 3Monkeez" at bounding box center [301, 618] width 196 height 26
type textarea "x"
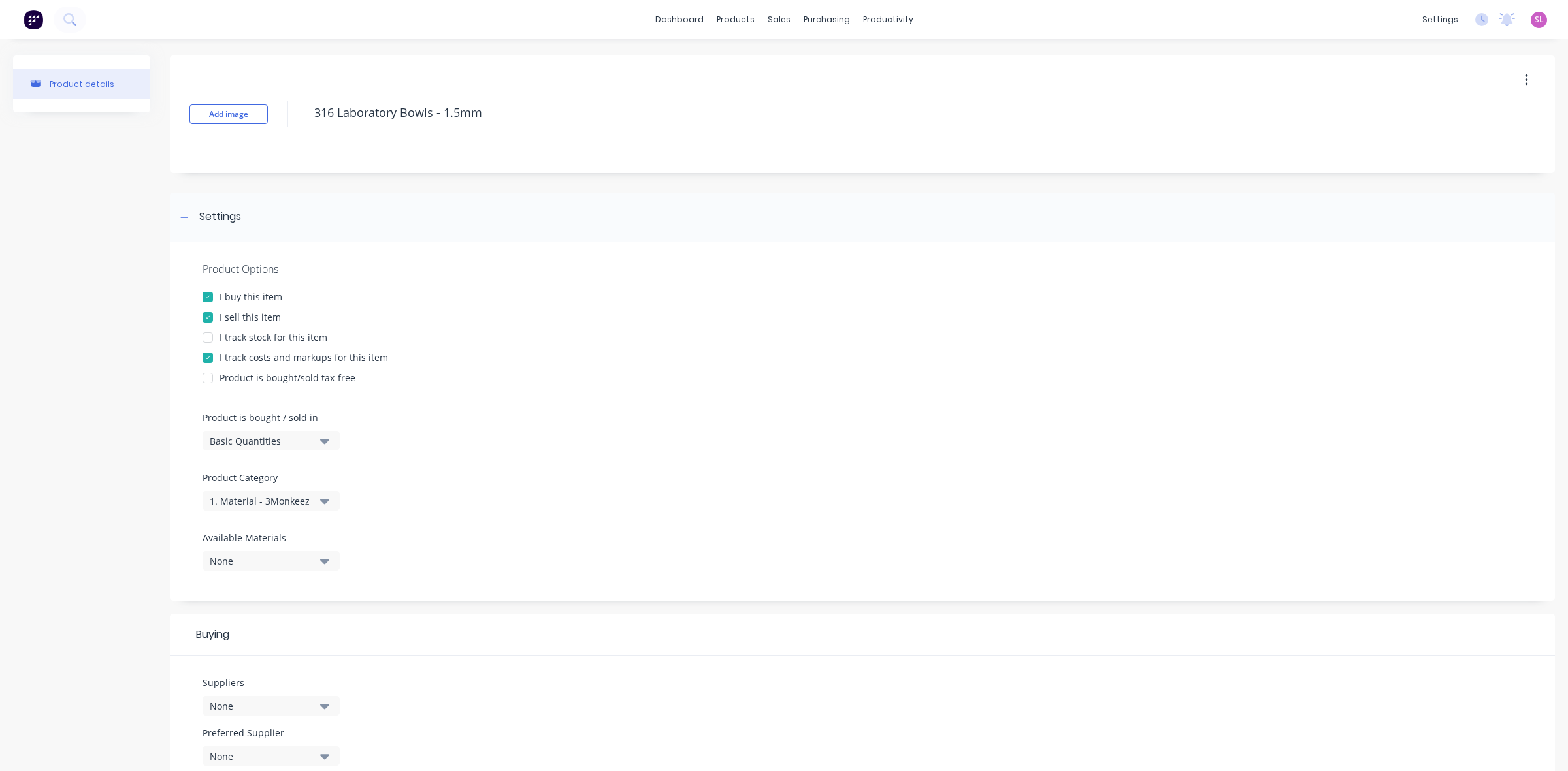
click at [288, 707] on div "None" at bounding box center [262, 706] width 104 height 14
click at [256, 530] on input "text" at bounding box center [309, 526] width 138 height 26
type input "3 mo"
click at [264, 562] on div "3 Monkeez" at bounding box center [308, 558] width 130 height 14
click at [299, 751] on div "None" at bounding box center [262, 757] width 104 height 14
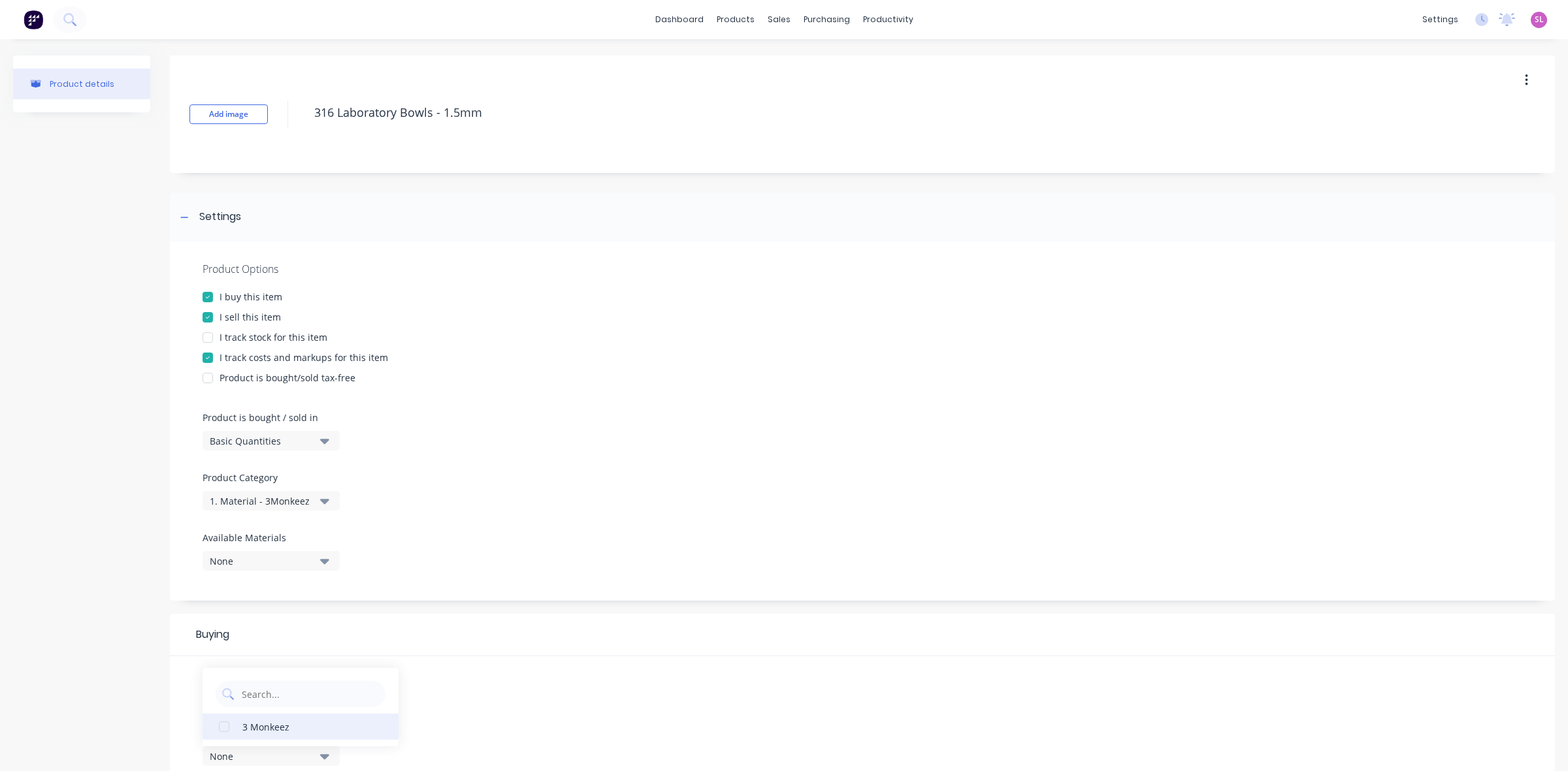
click at [291, 732] on div "3 Monkeez" at bounding box center [308, 726] width 130 height 14
click at [511, 673] on div "Suppliers 1 suppliers selected 3 mo Preferred Supplier 3 Monkeez 3 Monkeez" at bounding box center [863, 726] width 1385 height 140
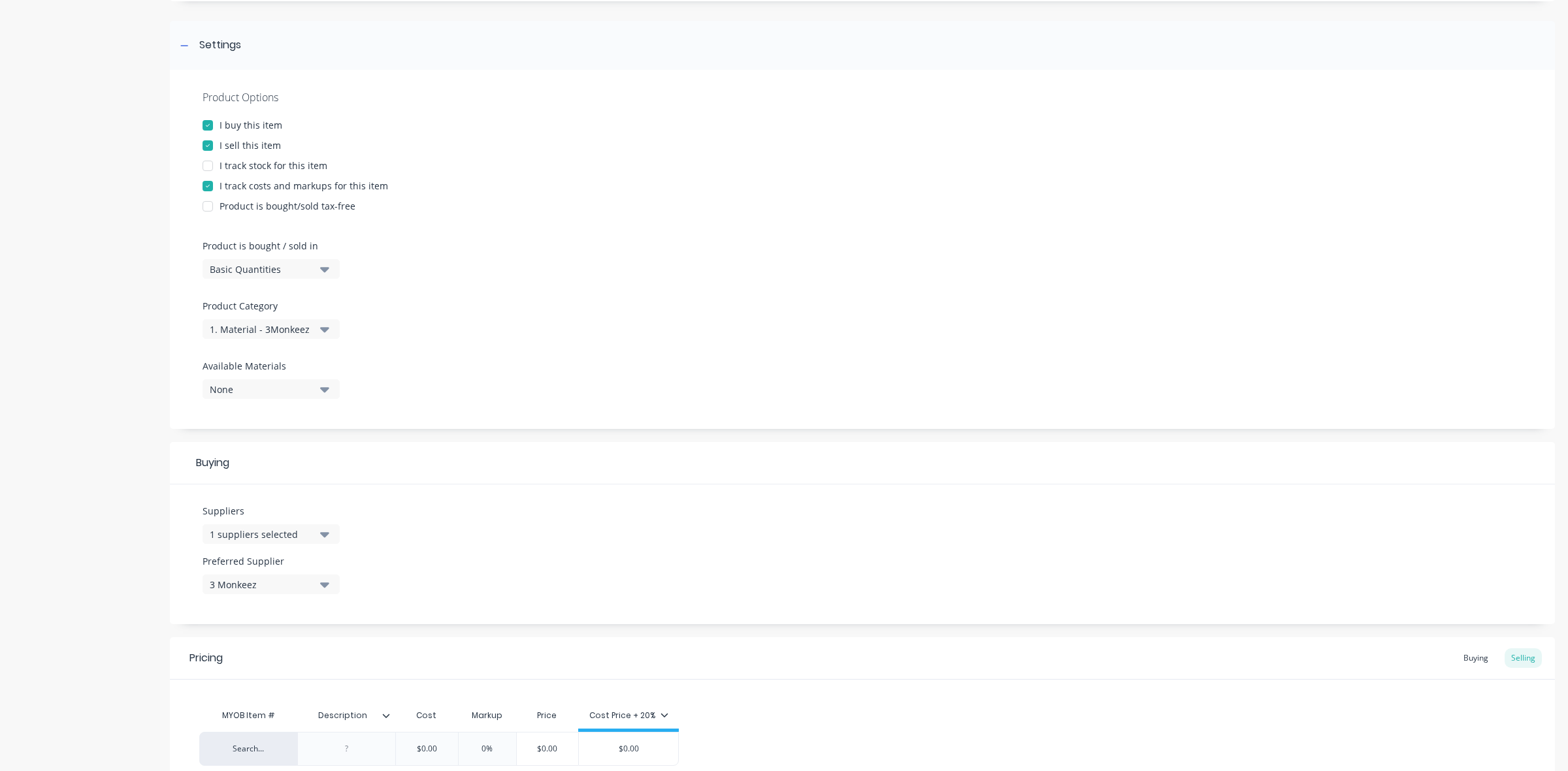
scroll to position [296, 0]
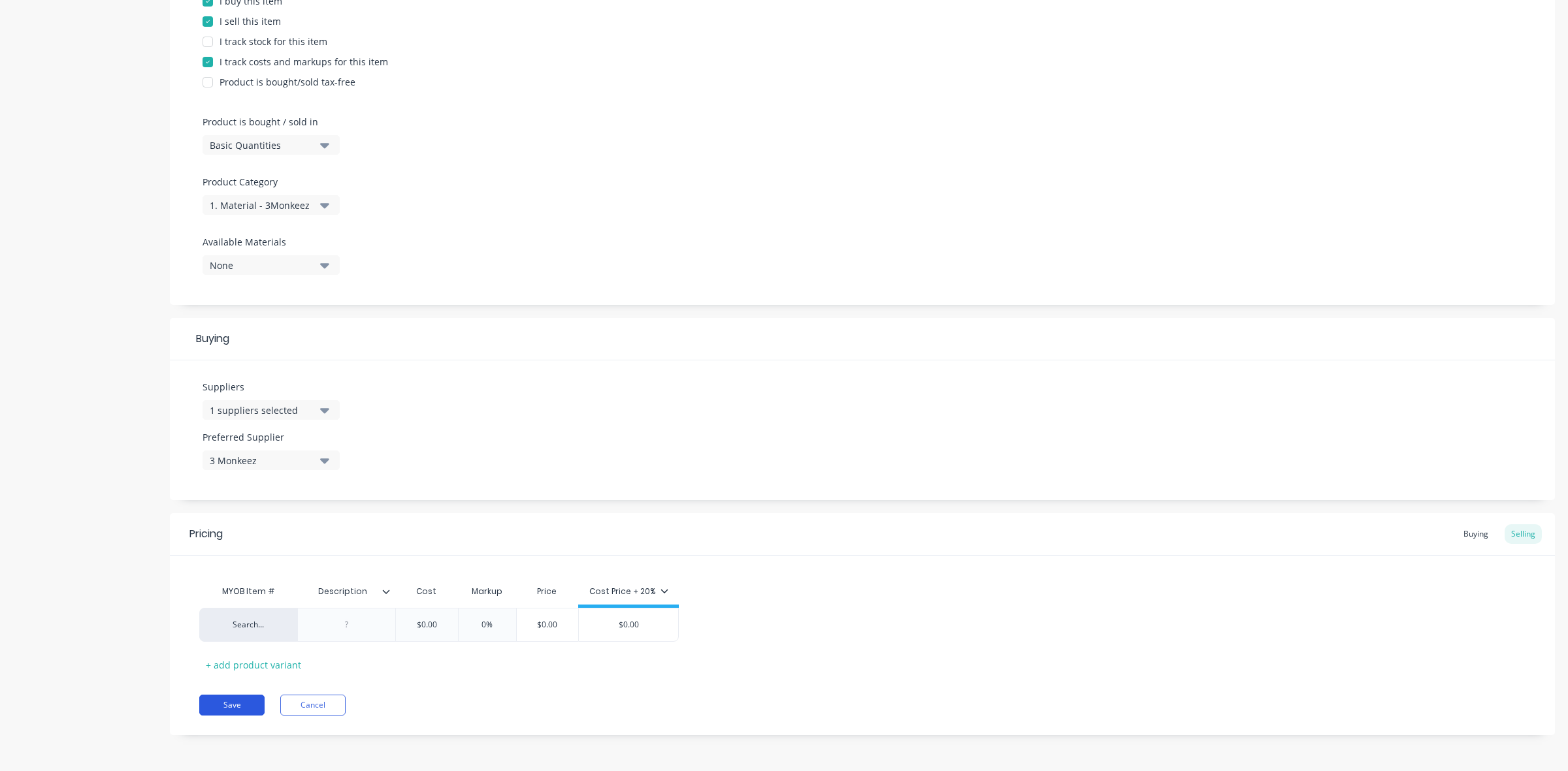
click at [234, 704] on button "Save" at bounding box center [232, 705] width 65 height 21
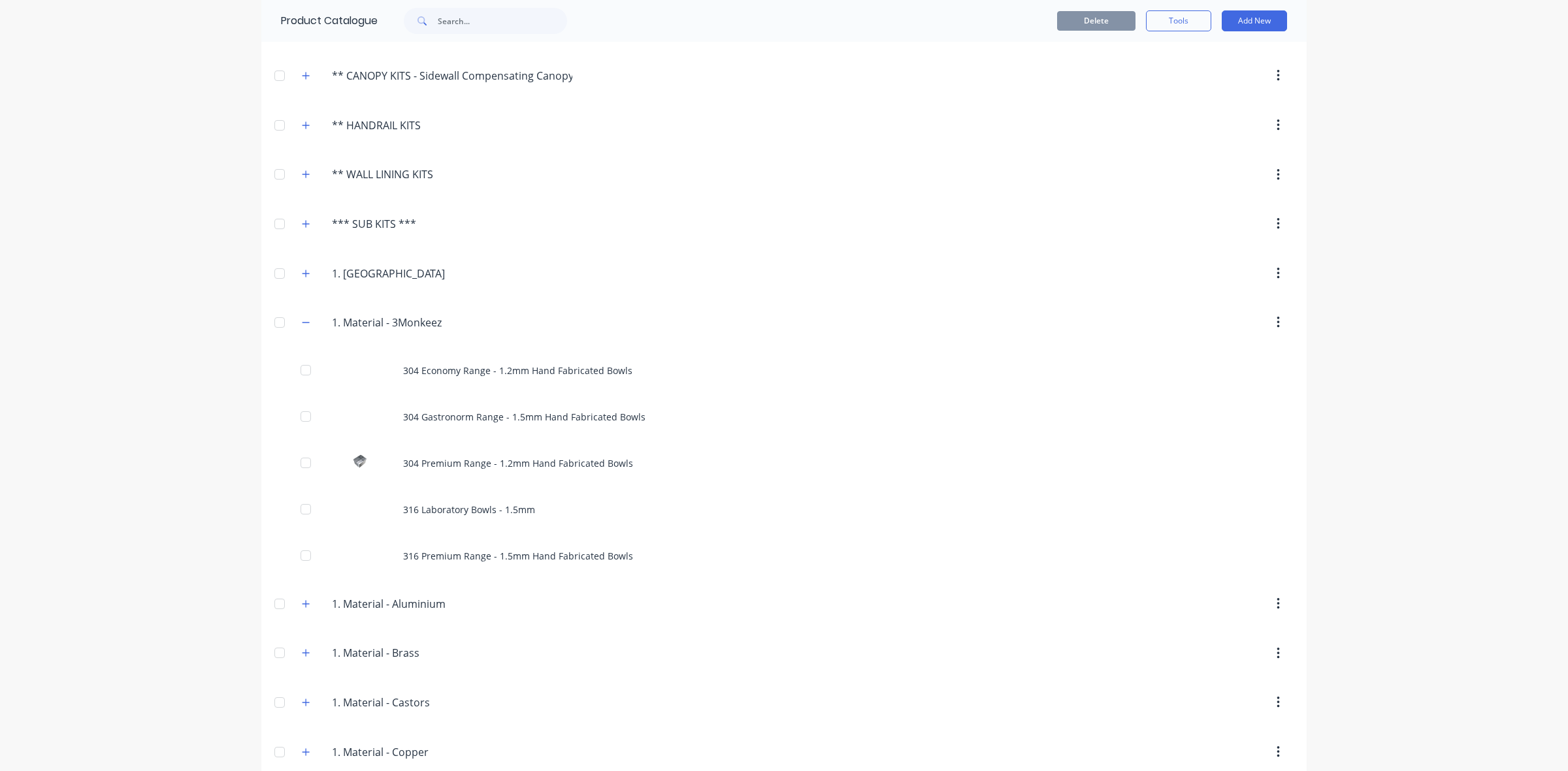
scroll to position [571, 0]
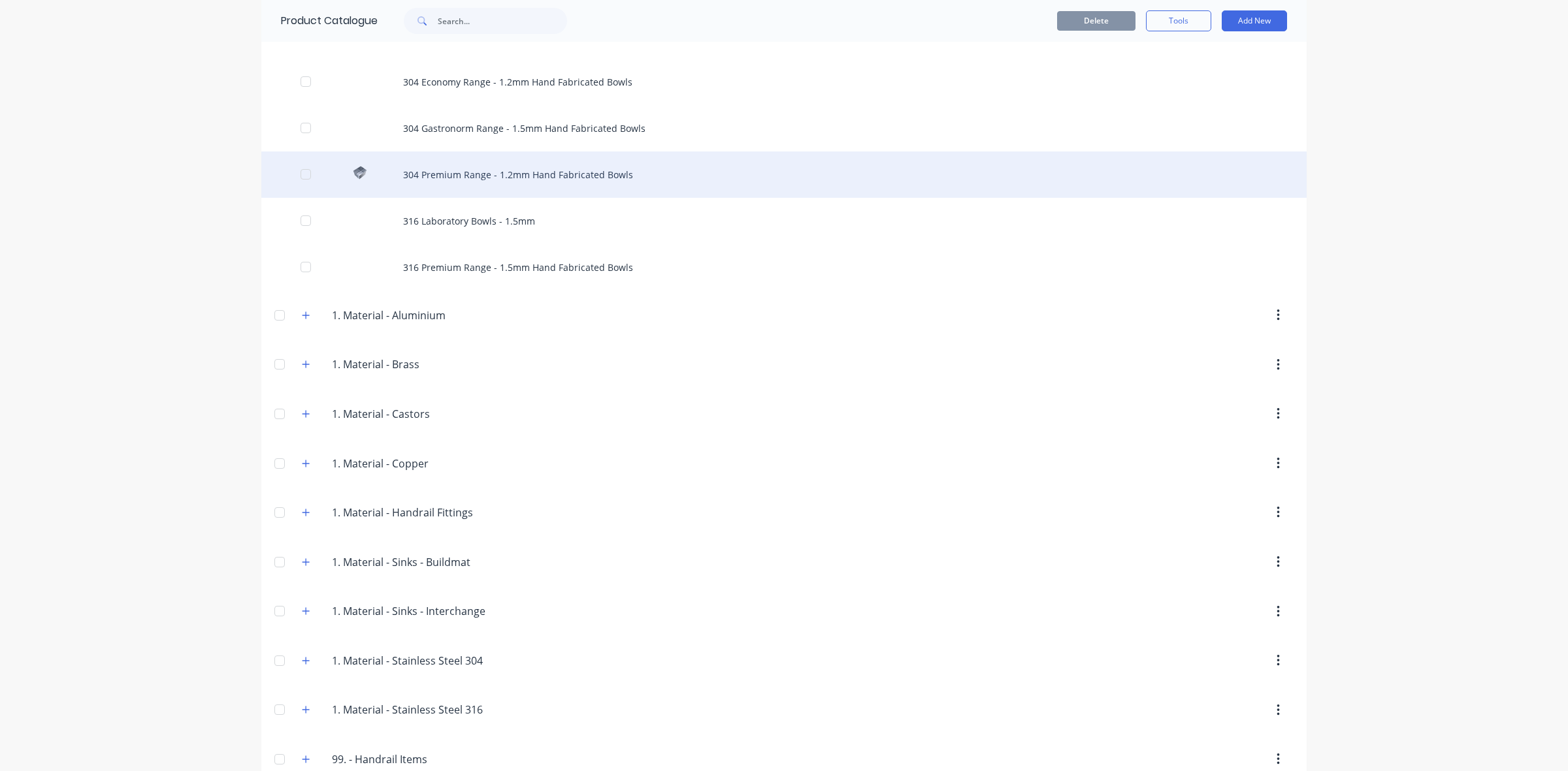
click at [495, 181] on div "304 Premium Range - 1.2mm Hand Fabricated Bowls" at bounding box center [784, 174] width 1045 height 46
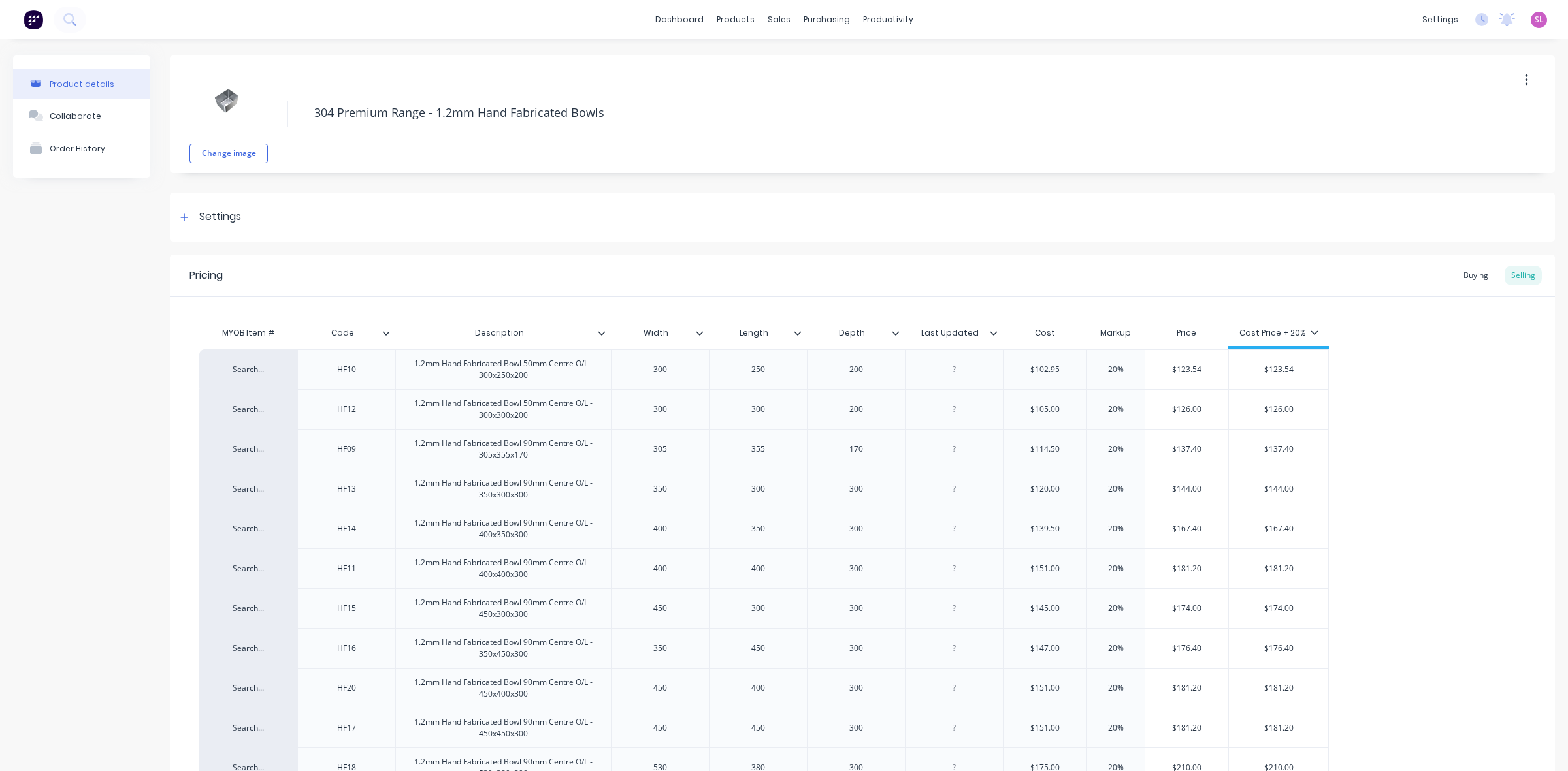
click at [699, 330] on icon at bounding box center [700, 333] width 8 height 8
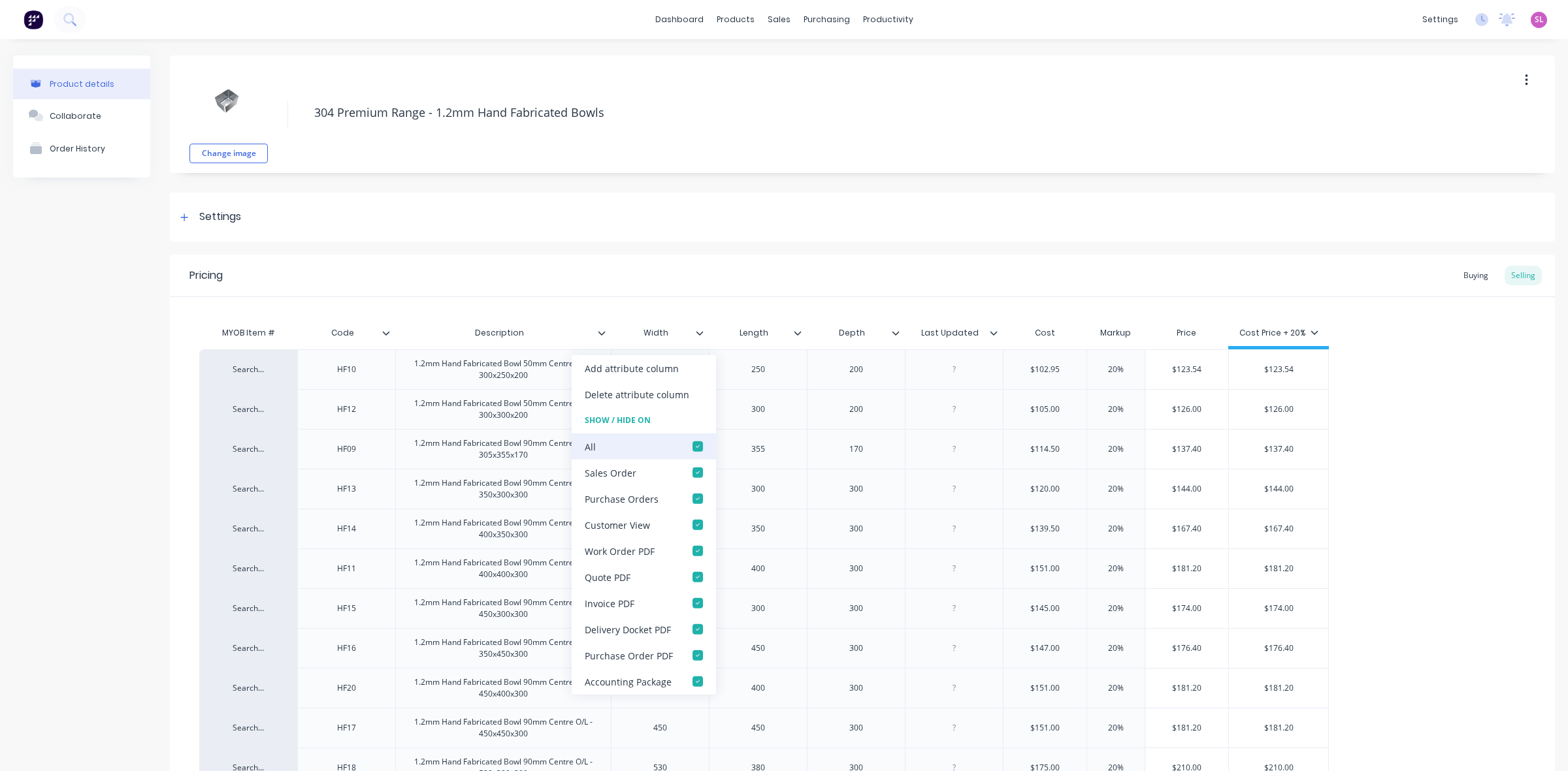
click at [693, 450] on div at bounding box center [697, 447] width 26 height 26
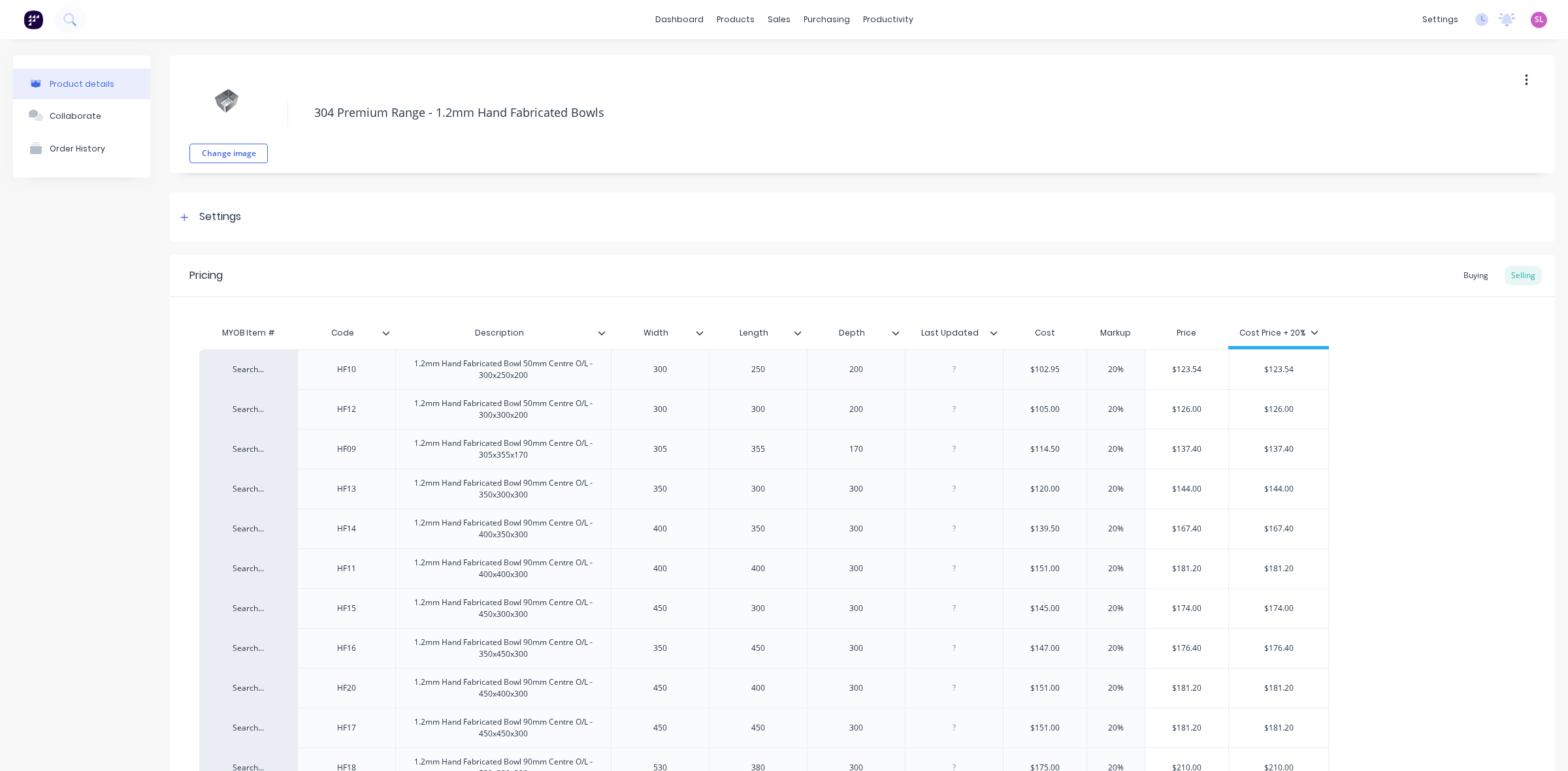
click at [797, 334] on icon at bounding box center [797, 333] width 8 height 8
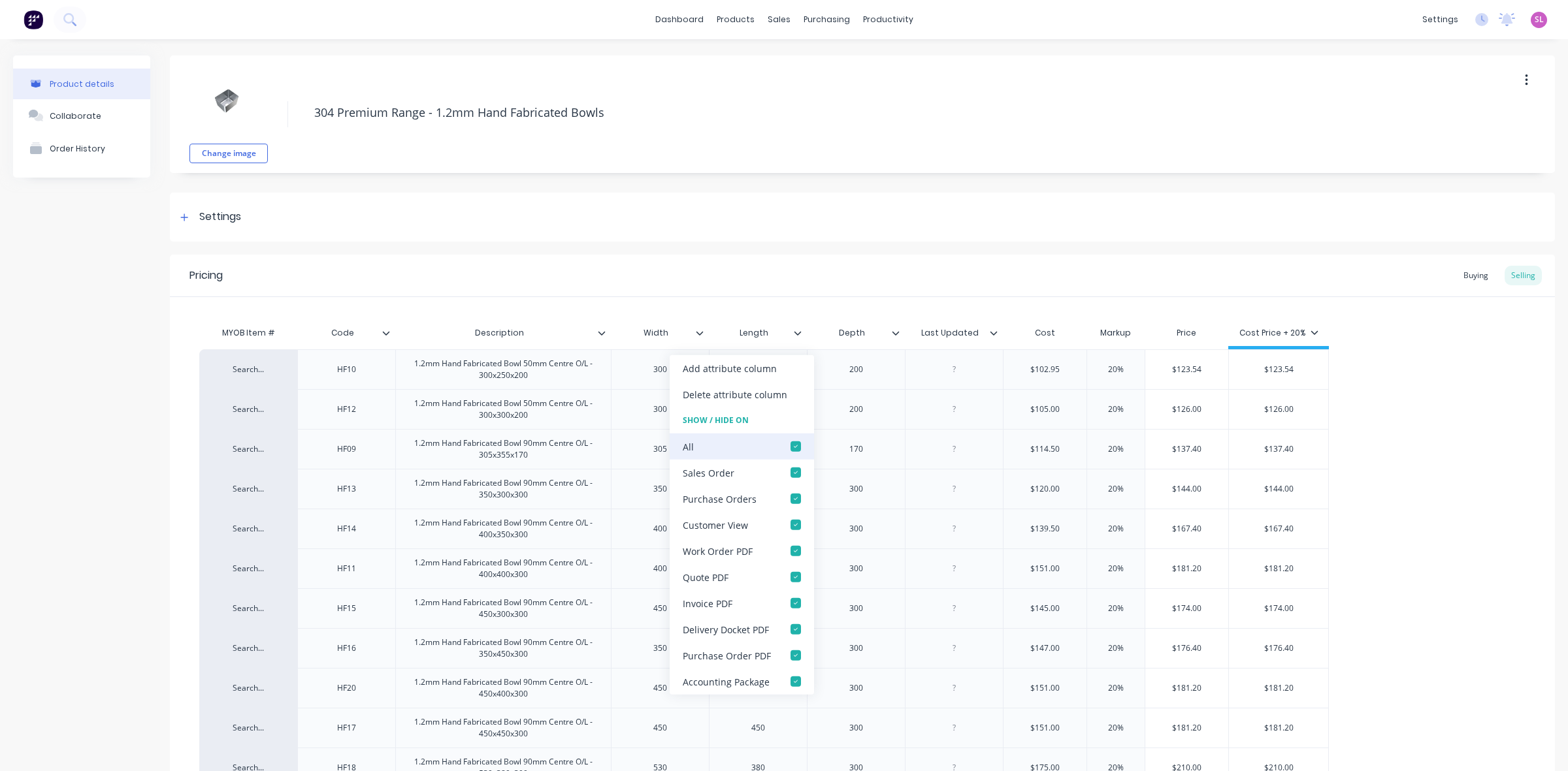
click at [785, 446] on div at bounding box center [796, 447] width 26 height 26
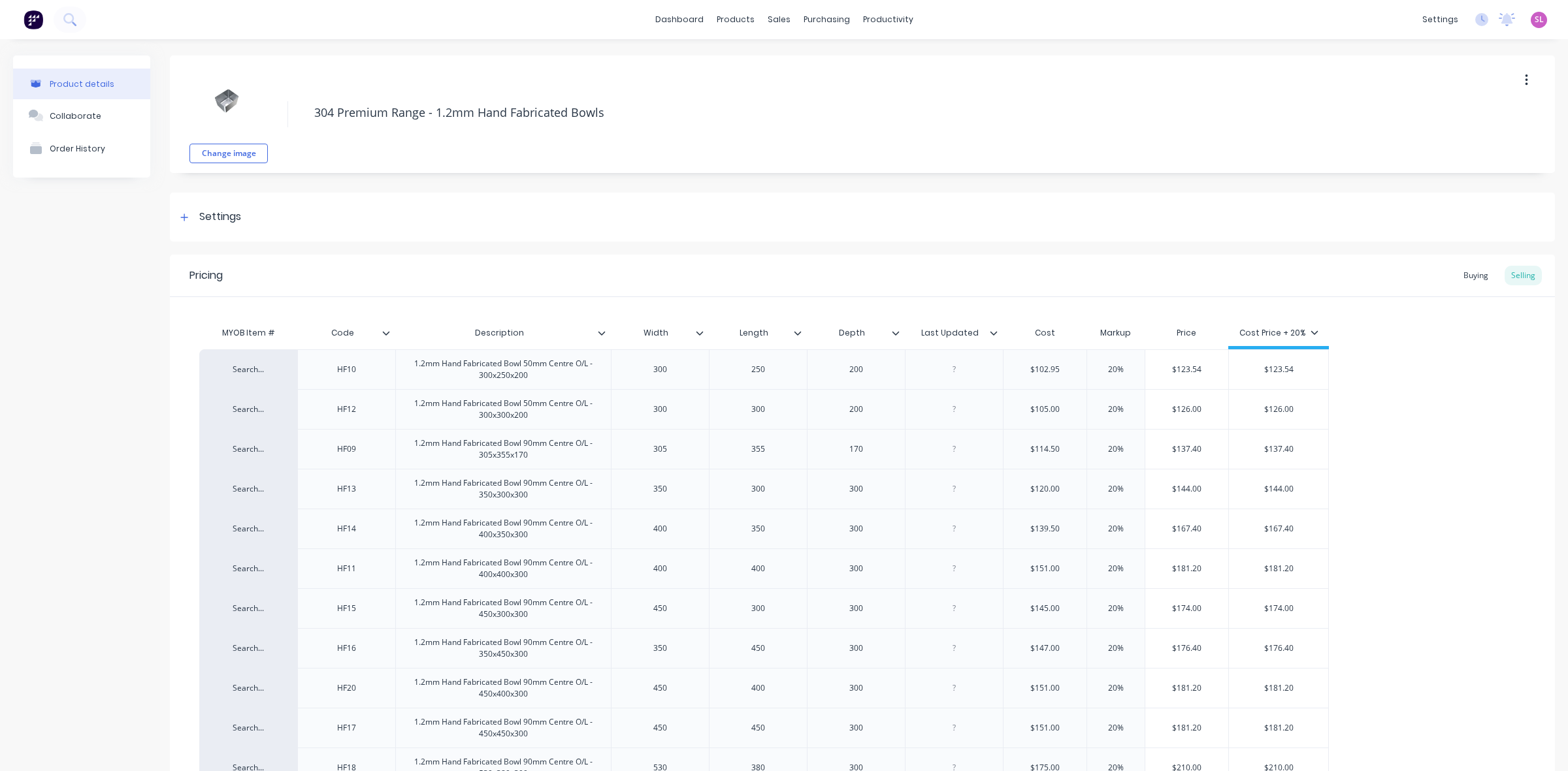
click at [894, 333] on icon at bounding box center [896, 332] width 7 height 4
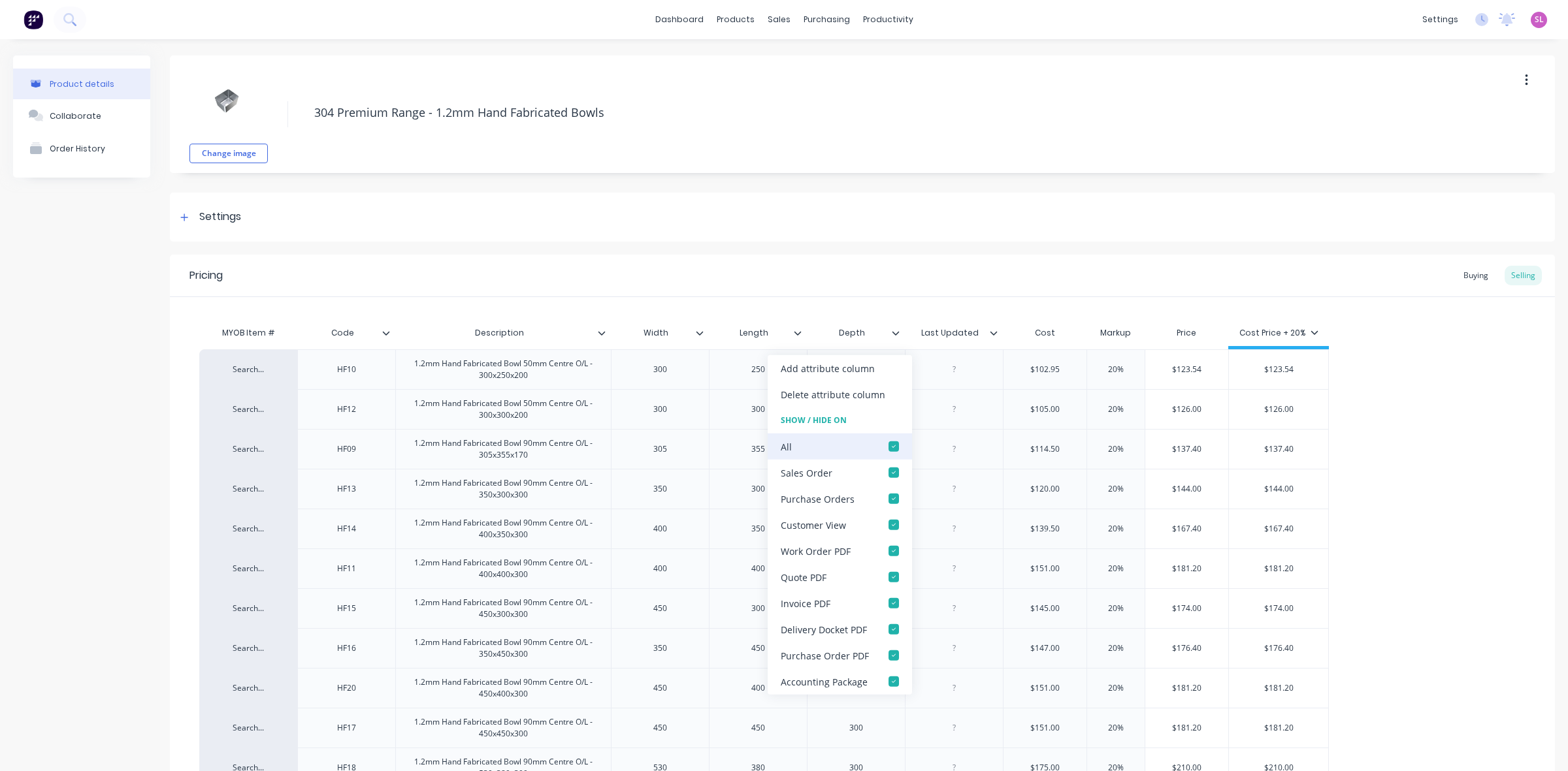
click at [889, 450] on div at bounding box center [894, 447] width 26 height 26
type textarea "x"
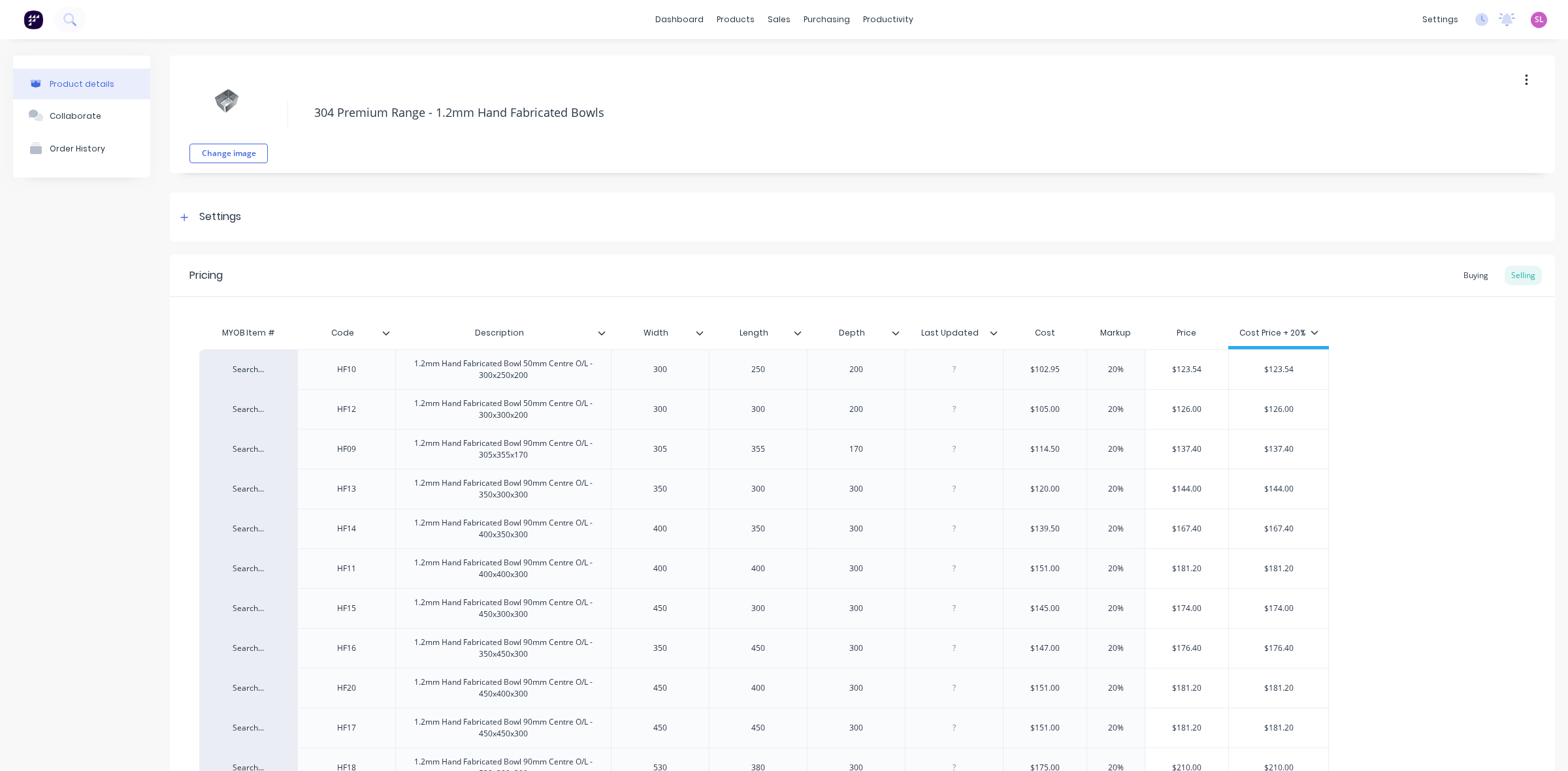
type input "Last Updated"
click at [994, 337] on input "Last Updated" at bounding box center [949, 333] width 90 height 12
click at [994, 337] on input "Last Updated" at bounding box center [949, 333] width 90 height 12
click at [994, 332] on icon at bounding box center [994, 333] width 8 height 8
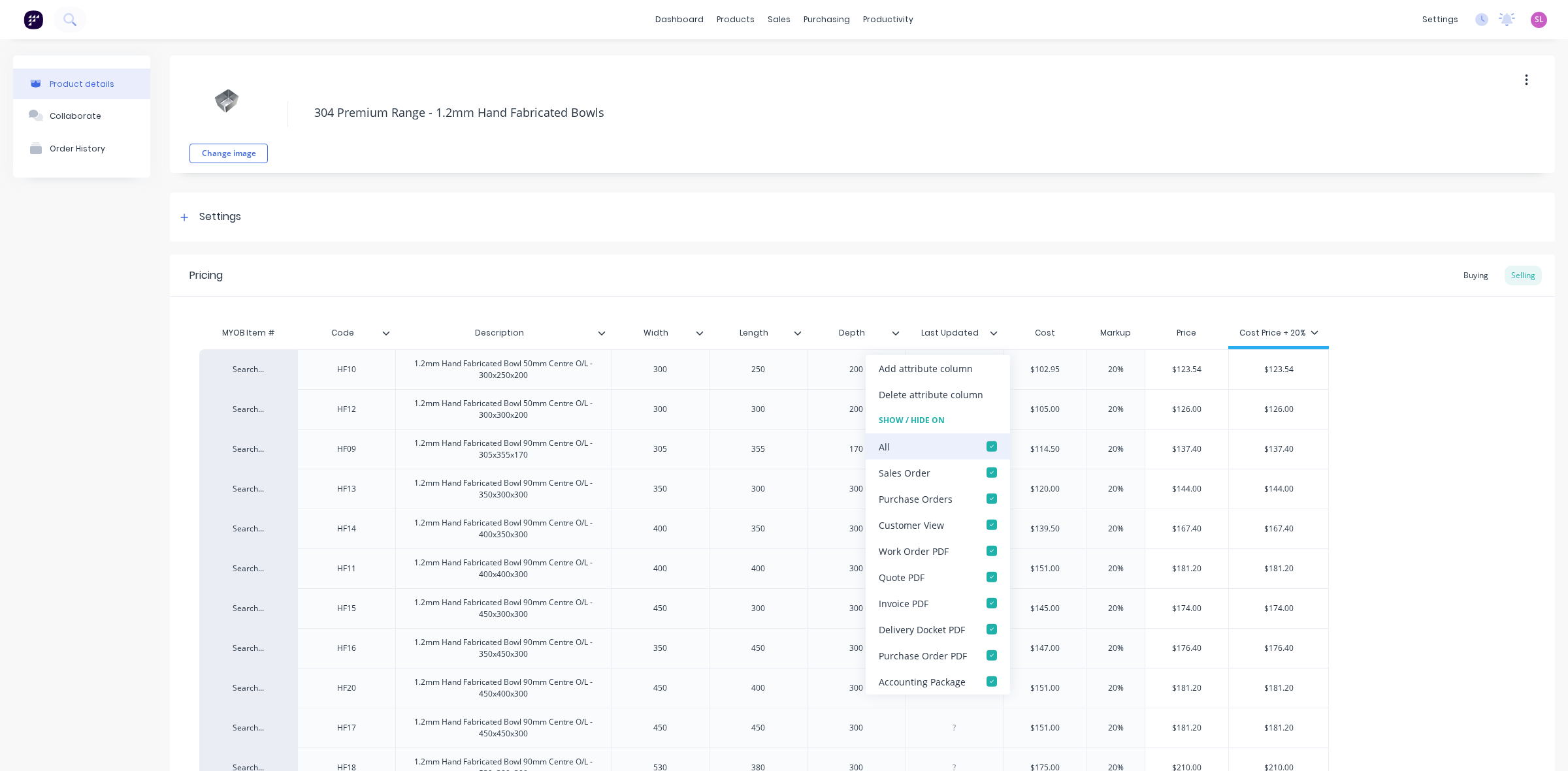
click at [995, 444] on div at bounding box center [991, 447] width 26 height 26
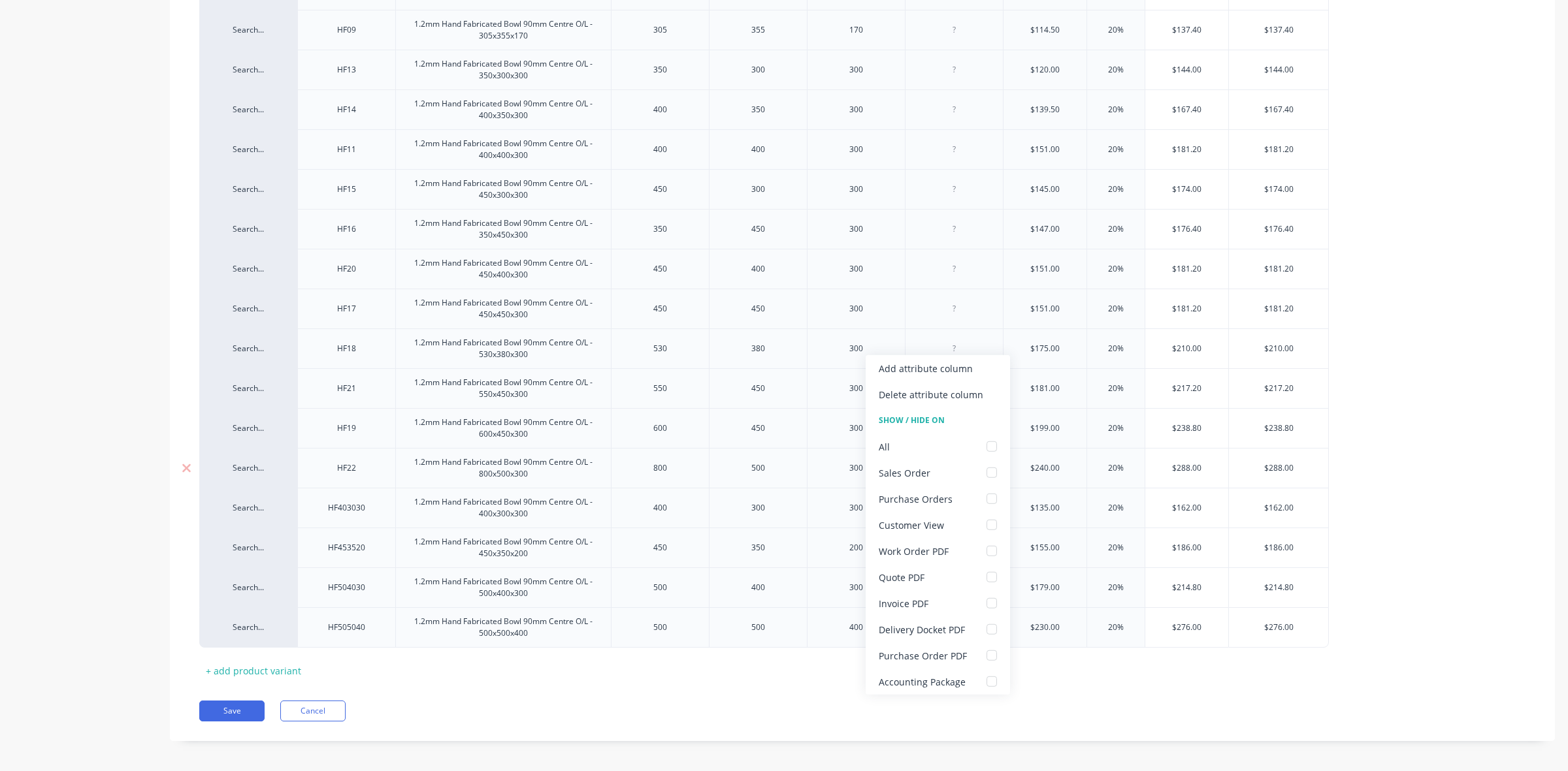
scroll to position [428, 0]
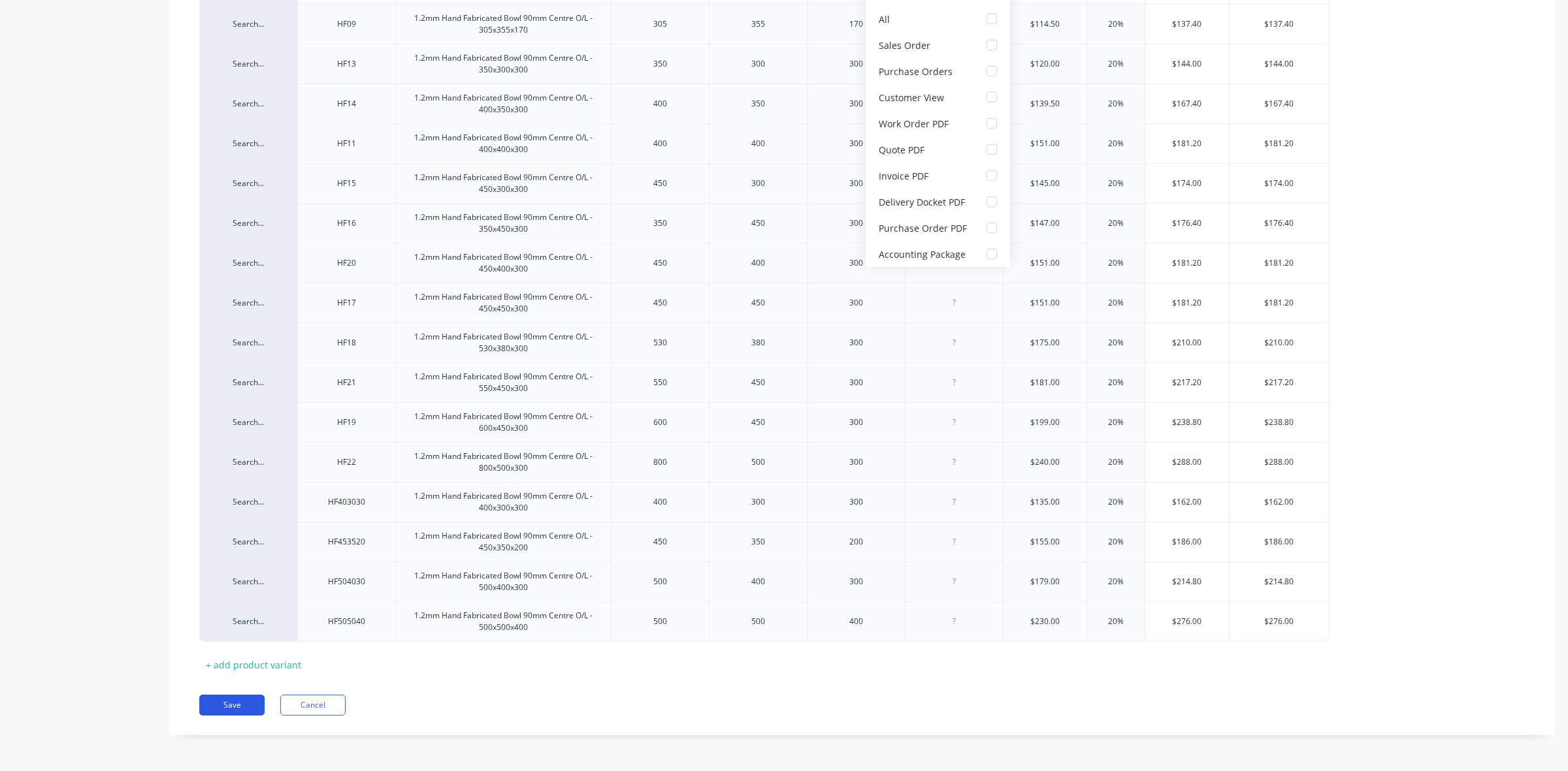
click at [227, 704] on button "Save" at bounding box center [232, 705] width 65 height 21
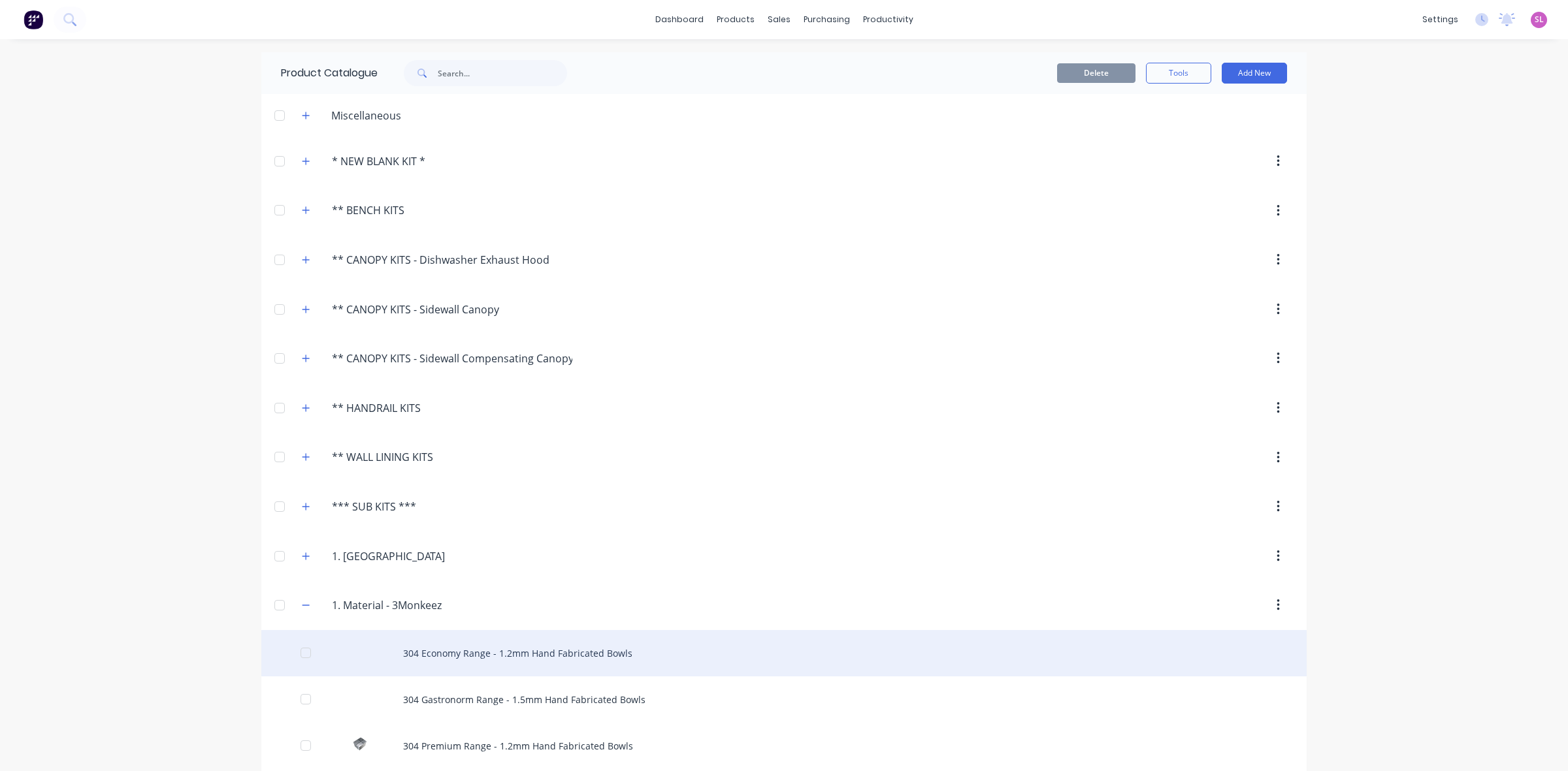
scroll to position [190, 0]
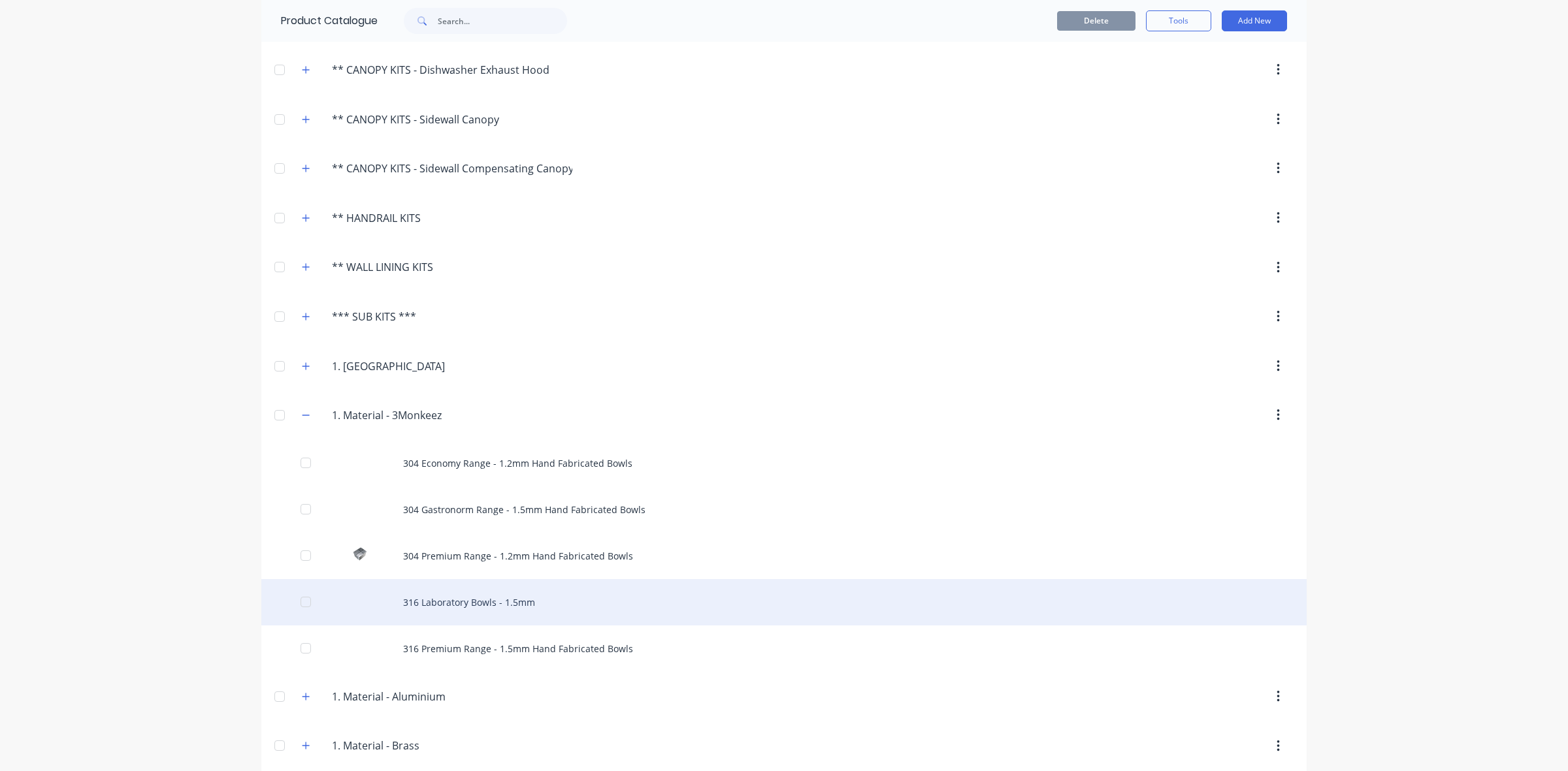
click at [503, 611] on div "316 Laboratory Bowls - 1.5mm" at bounding box center [784, 602] width 1045 height 46
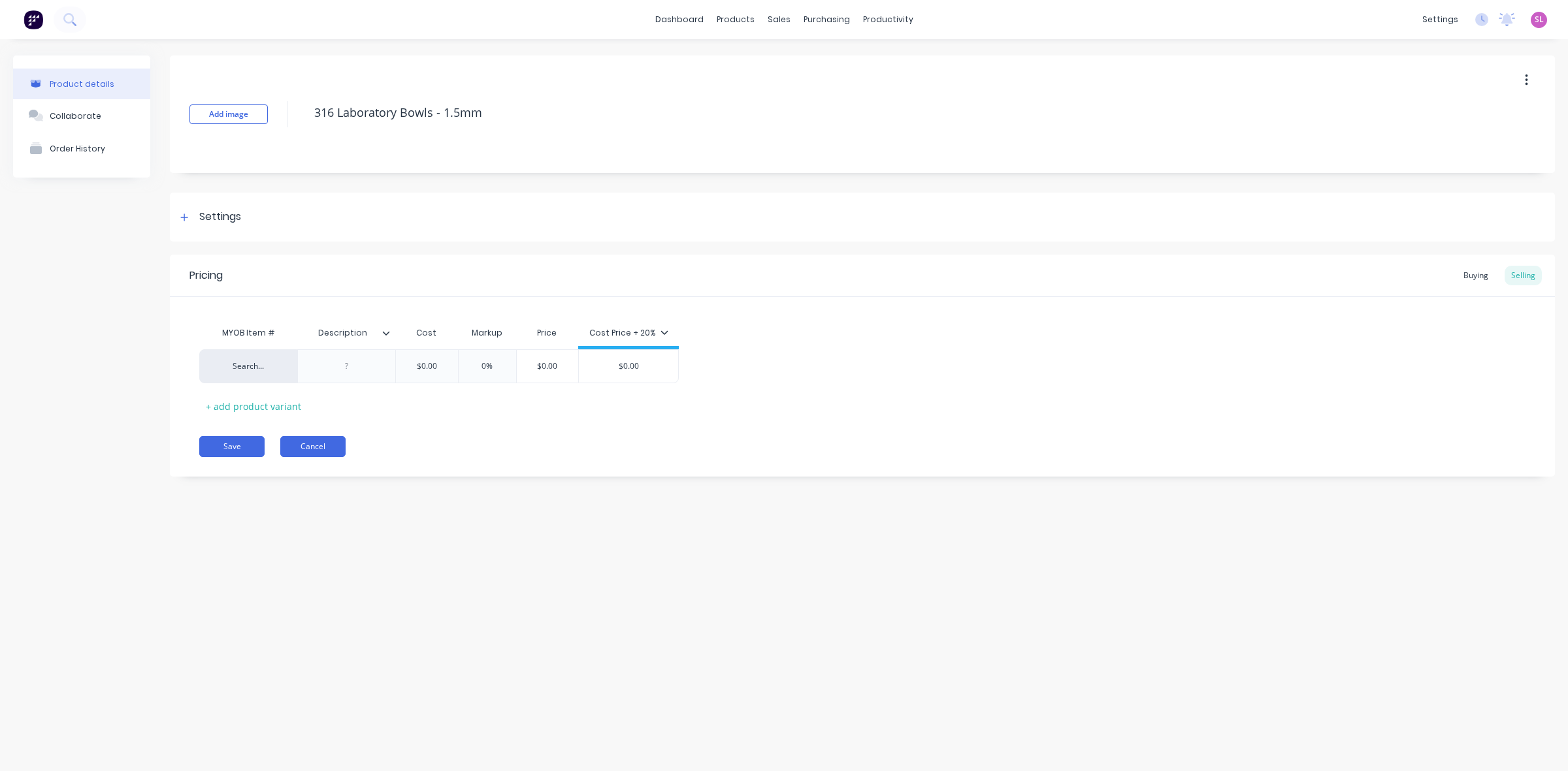
click at [321, 451] on button "Cancel" at bounding box center [313, 447] width 65 height 21
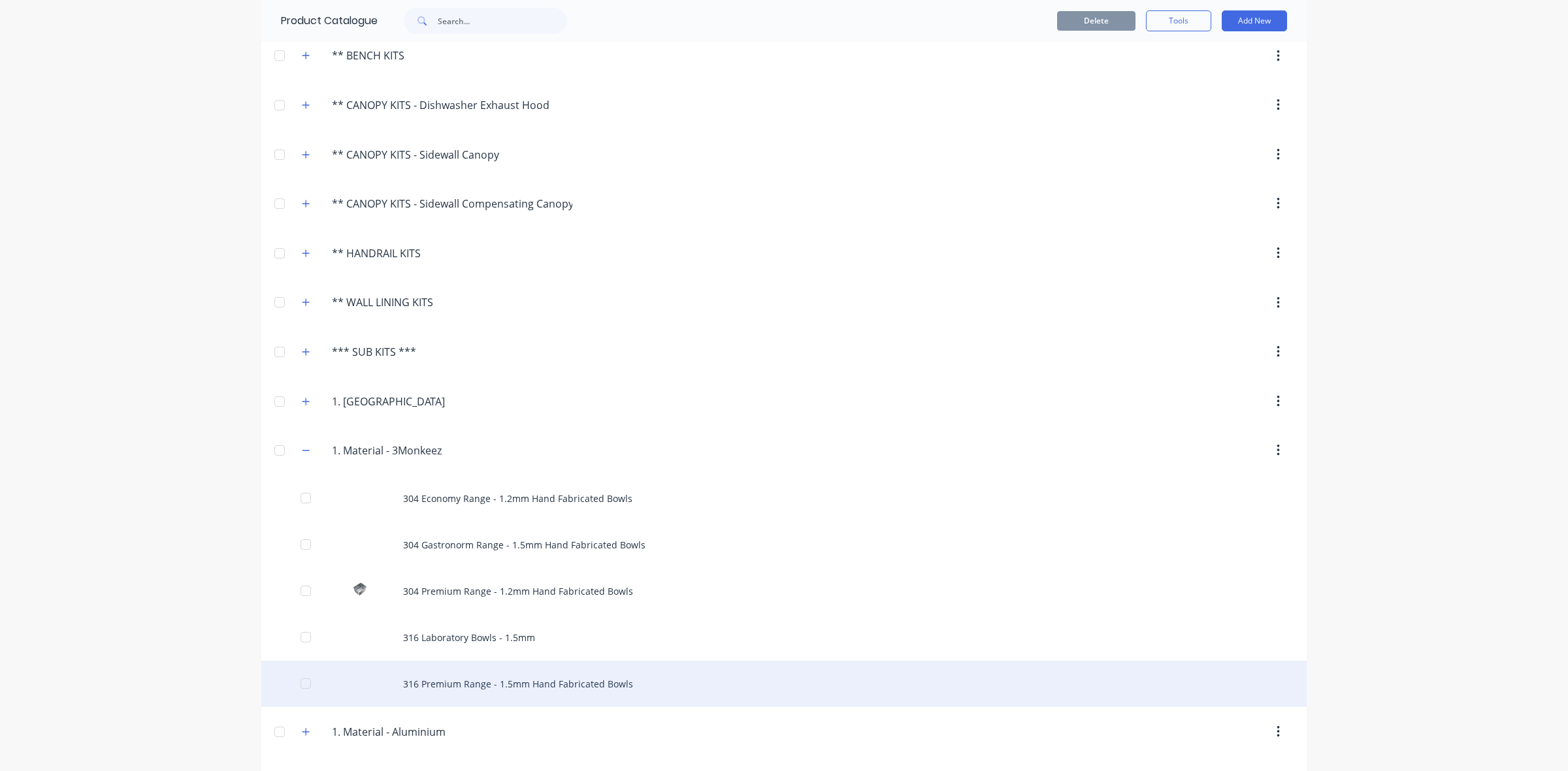
scroll to position [190, 0]
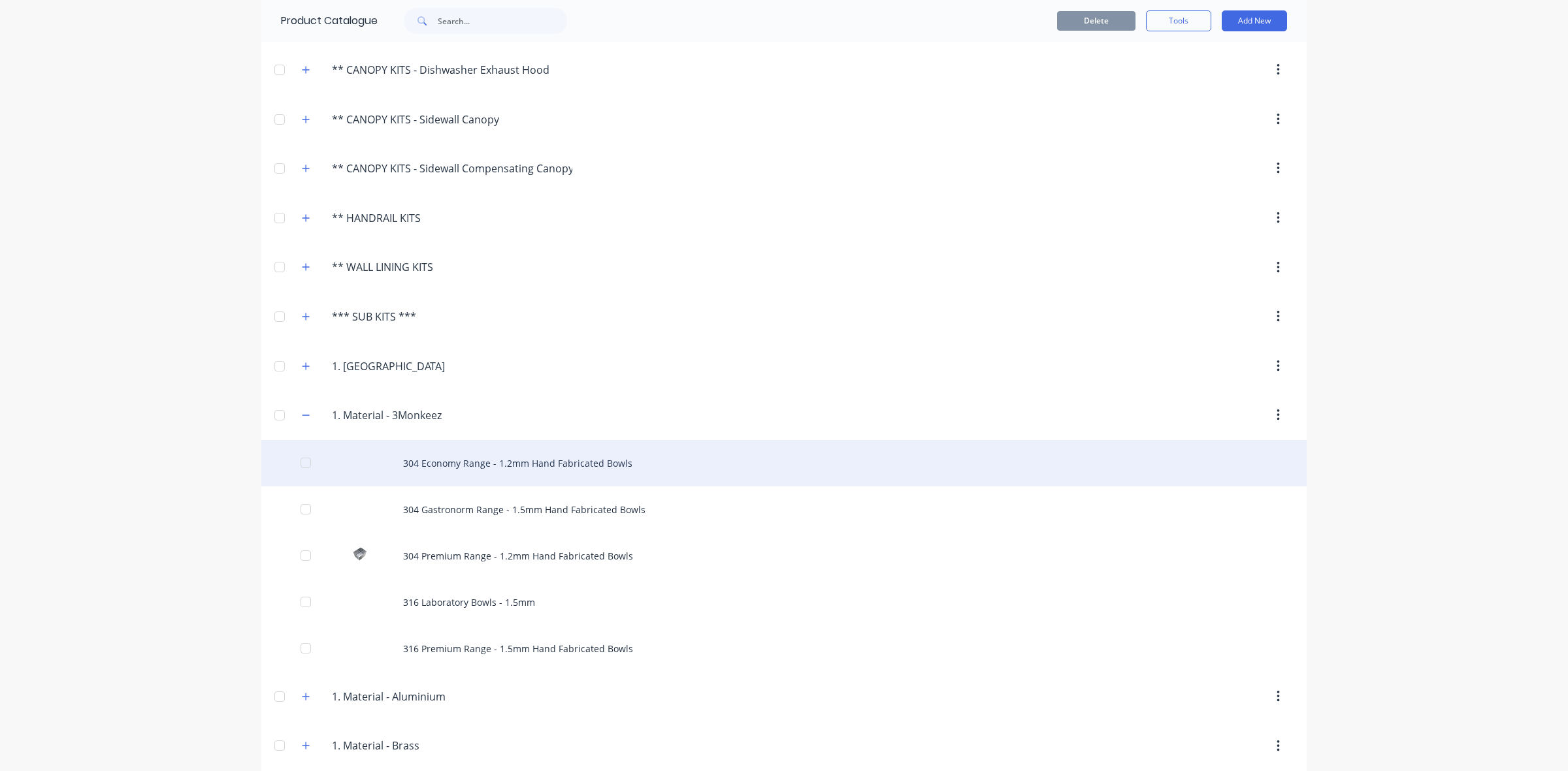
click at [474, 472] on div "304 Economy Range - 1.2mm Hand Fabricated Bowls" at bounding box center [784, 463] width 1045 height 46
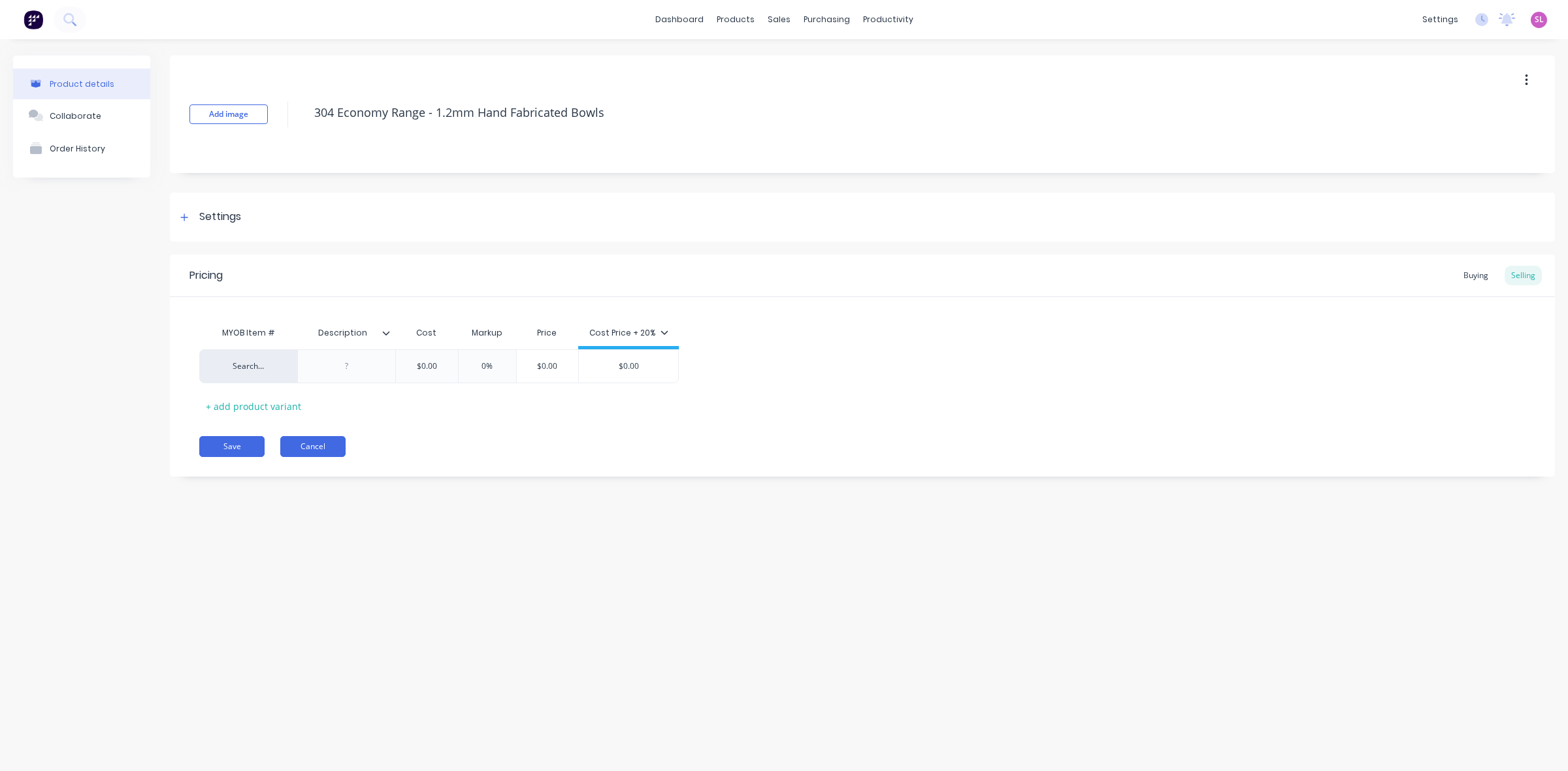
click at [334, 446] on button "Cancel" at bounding box center [313, 447] width 65 height 21
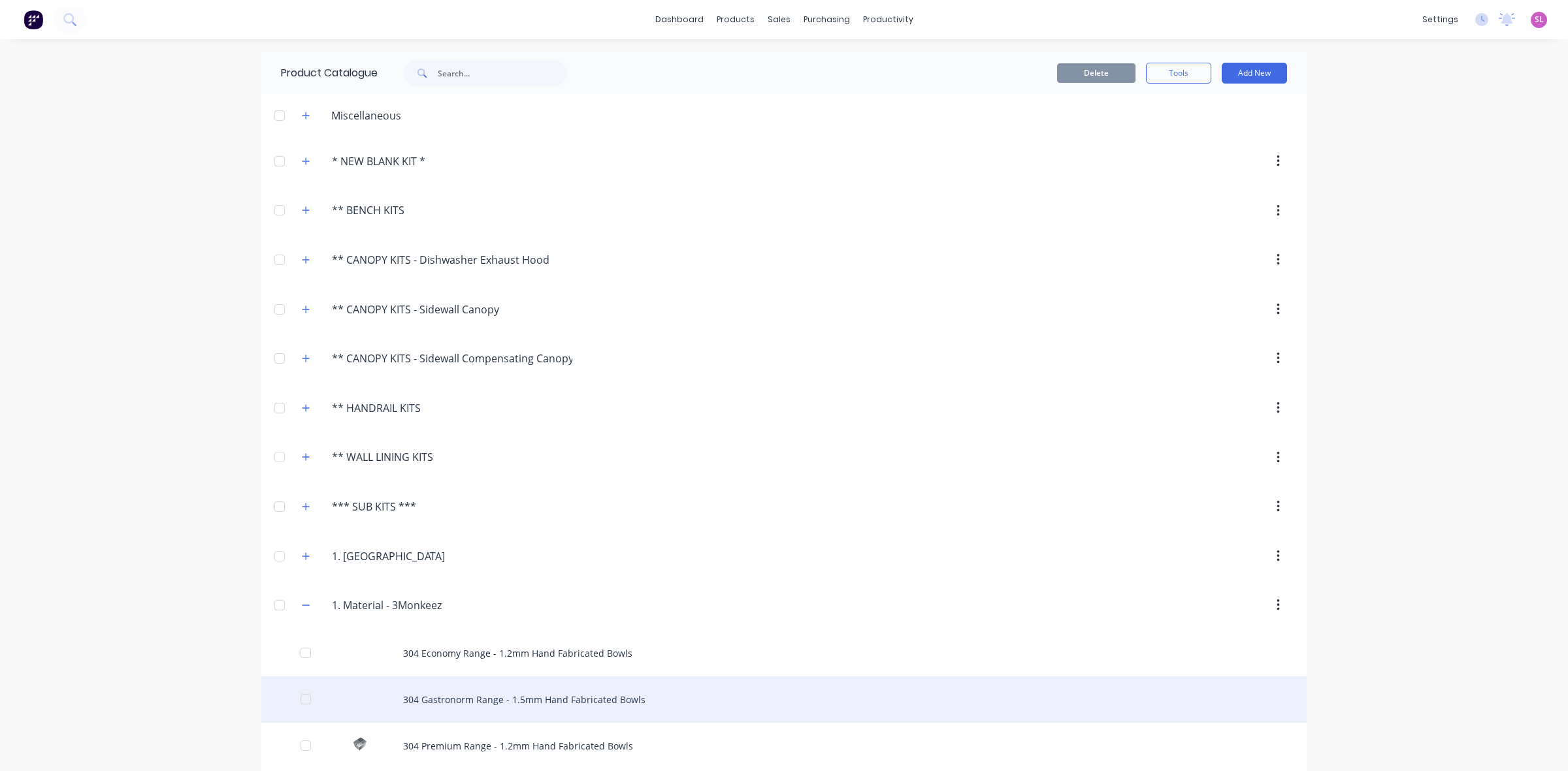
click at [493, 692] on div "304 Gastronorm Range - 1.5mm Hand Fabricated Bowls" at bounding box center [784, 700] width 1045 height 46
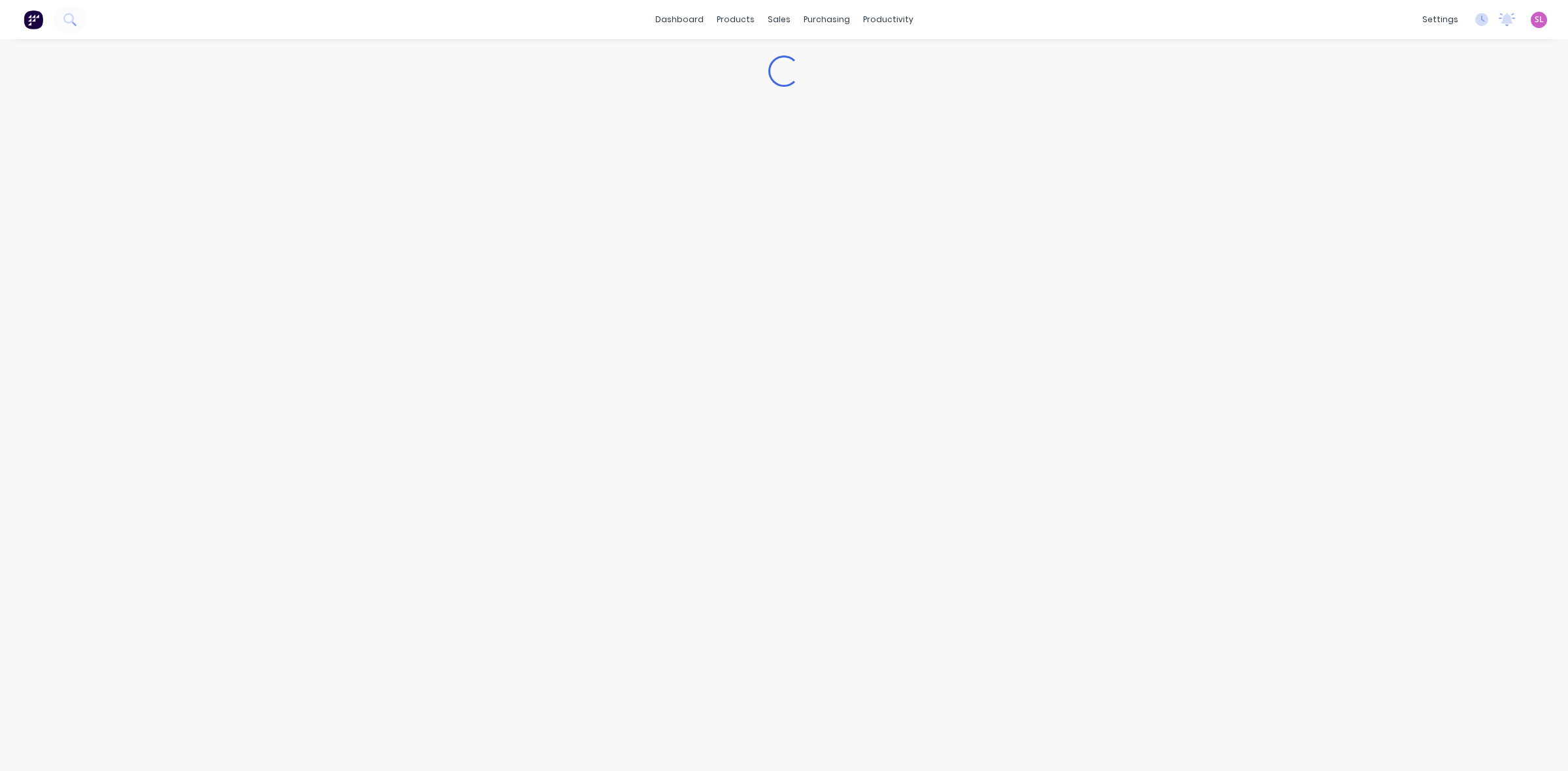
type textarea "x"
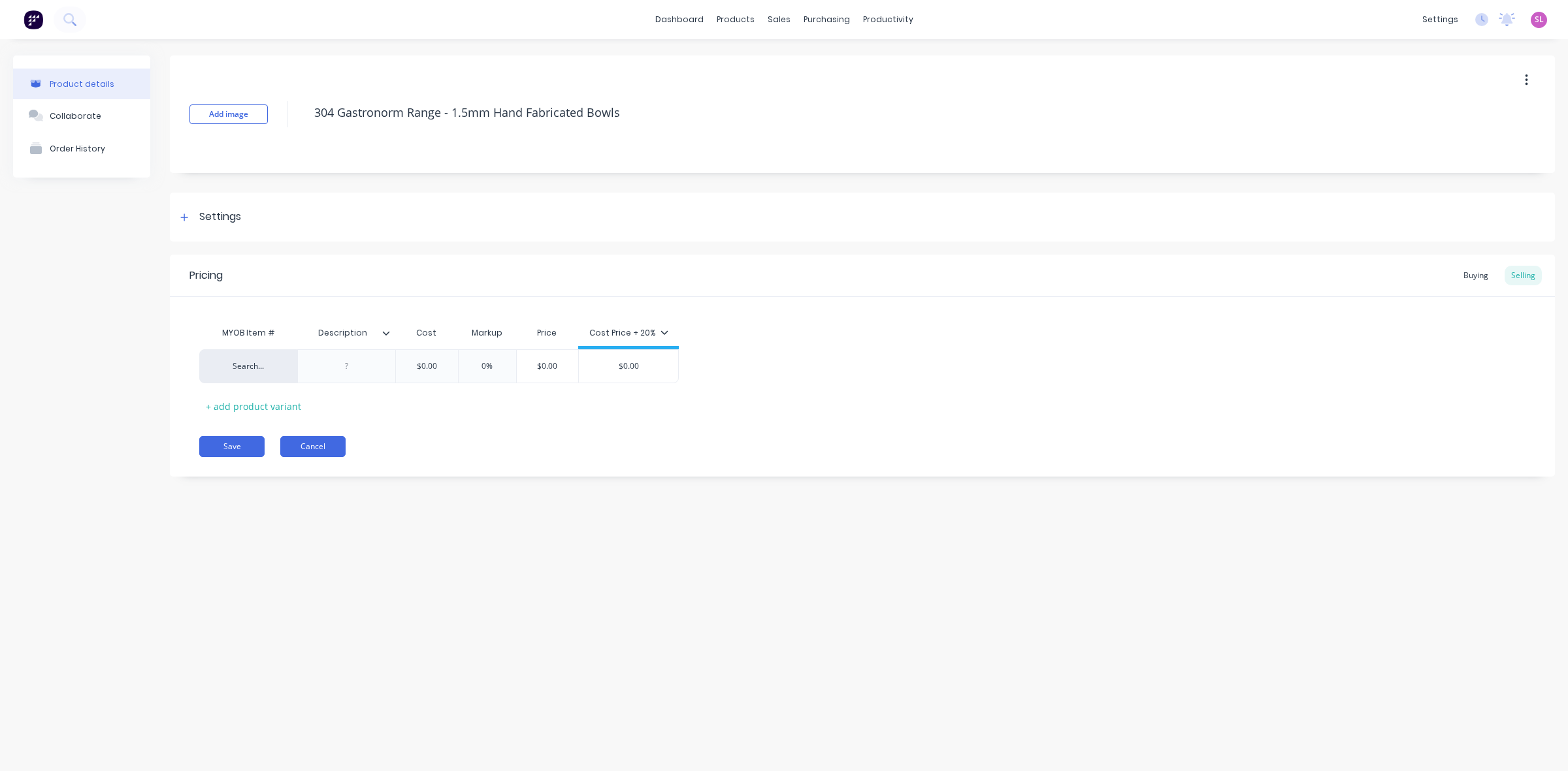
click at [340, 450] on button "Cancel" at bounding box center [313, 447] width 65 height 21
